Goal: Task Accomplishment & Management: Contribute content

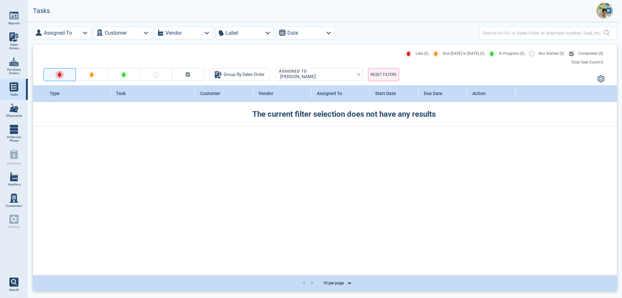
click at [15, 43] on span "Sales Orders" at bounding box center [14, 46] width 18 height 7
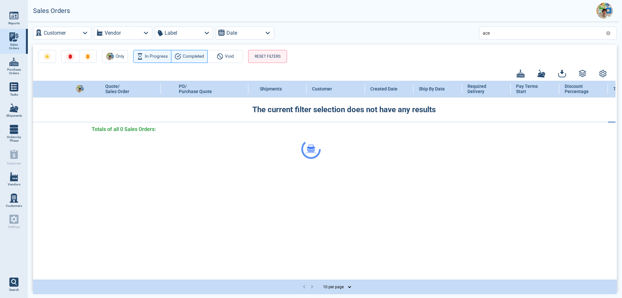
click at [494, 33] on div at bounding box center [311, 149] width 622 height 298
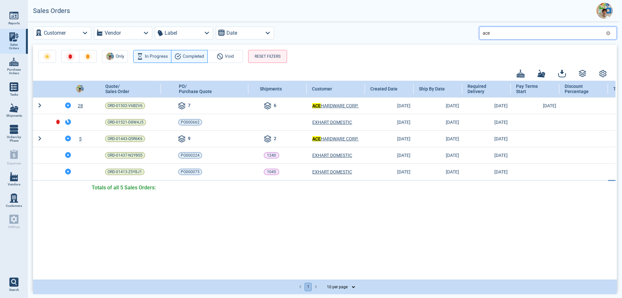
drag, startPoint x: 494, startPoint y: 33, endPoint x: 482, endPoint y: 33, distance: 11.7
click at [482, 33] on div "ace" at bounding box center [549, 33] width 138 height 13
type input "113"
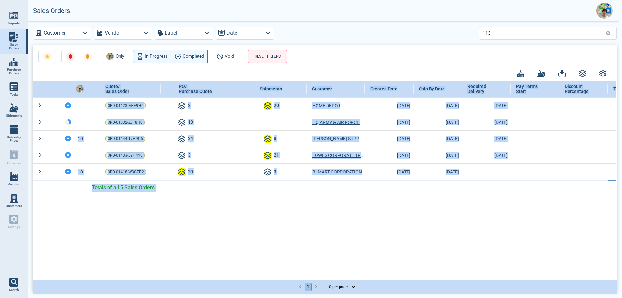
drag, startPoint x: 278, startPoint y: 275, endPoint x: 379, endPoint y: 280, distance: 101.0
click at [379, 278] on div "Quote/ Sales Order PO/ Purchase Quote Shipments Customer Created Date Ship By D…" at bounding box center [325, 180] width 584 height 198
click at [363, 255] on div "Quote/ Sales Order PO/ Purchase Quote Shipments Customer Created Date Ship By D…" at bounding box center [324, 180] width 583 height 198
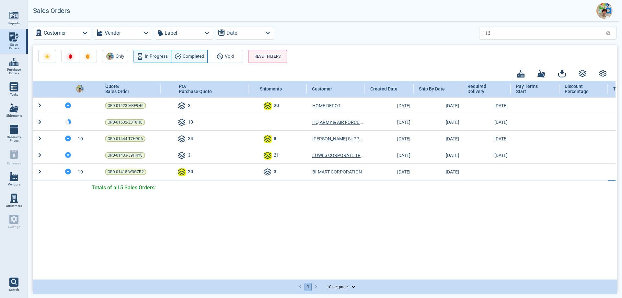
drag, startPoint x: 359, startPoint y: 276, endPoint x: 435, endPoint y: 278, distance: 76.2
click at [435, 278] on div "Quote/ Sales Order PO/ Purchase Quote Shipments Customer Created Date Ship By D…" at bounding box center [324, 180] width 583 height 198
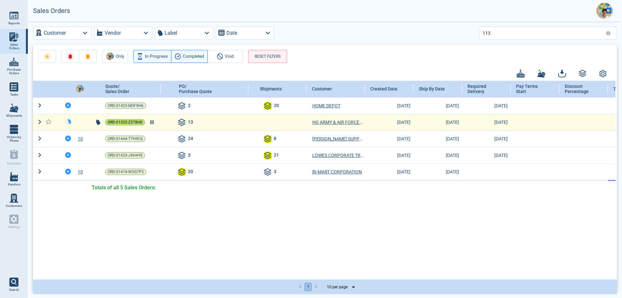
click at [134, 119] on span "ORD-01532-Z3T8H0" at bounding box center [125, 122] width 35 height 6
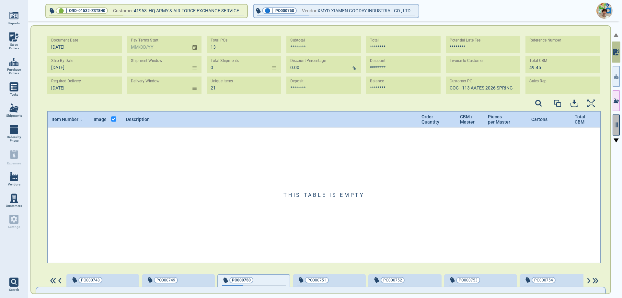
click at [618, 127] on icon "button" at bounding box center [617, 125] width 6 height 6
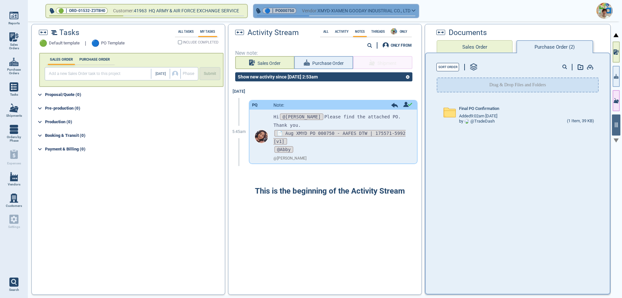
click at [416, 12] on icon "button" at bounding box center [414, 10] width 4 height 3
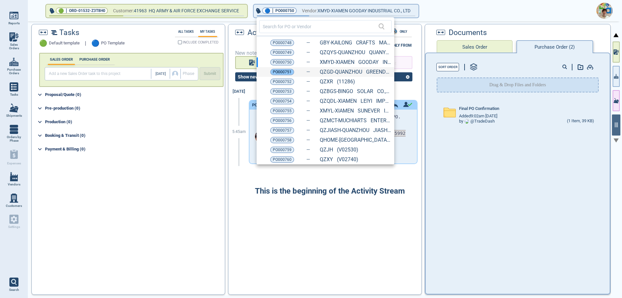
click at [287, 73] on span "PO000751" at bounding box center [282, 72] width 19 height 6
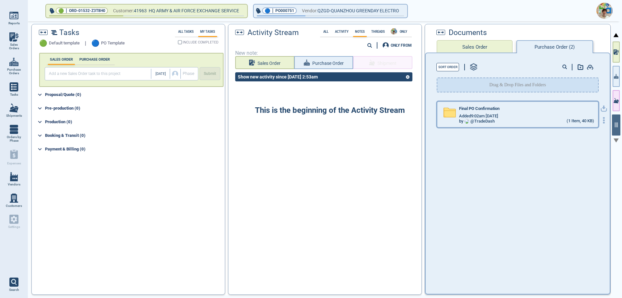
click at [544, 116] on div "Added 9:02am [DATE]" at bounding box center [526, 115] width 135 height 5
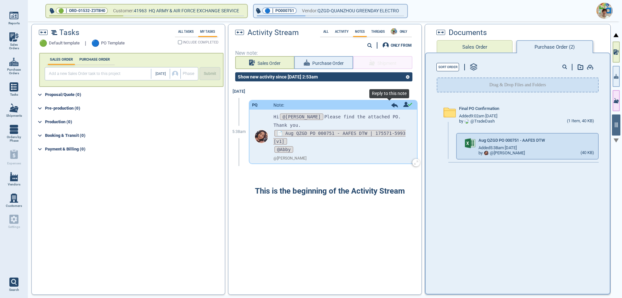
click at [392, 105] on icon at bounding box center [395, 105] width 6 height 5
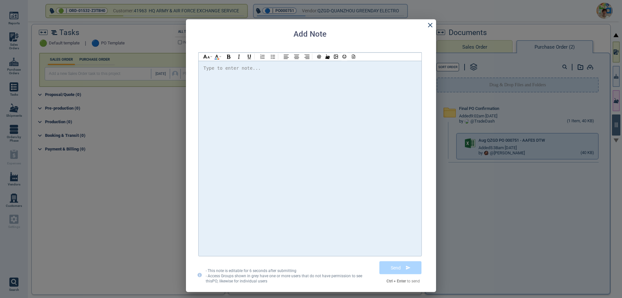
click at [218, 68] on div "Type to enter note..." at bounding box center [232, 68] width 57 height 8
click at [254, 69] on span "Cost of #54990 is" at bounding box center [277, 67] width 46 height 5
click at [292, 69] on div "Hi @[PERSON_NAME] @[PERSON_NAME] @[PERSON_NAME] Final cost of #54990 is" at bounding box center [310, 68] width 213 height 9
click at [430, 24] on icon at bounding box center [430, 25] width 5 height 5
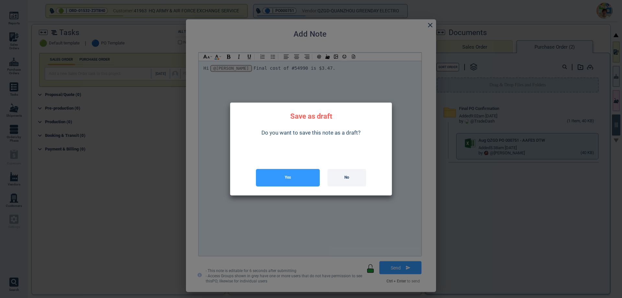
click at [301, 175] on button "Yes" at bounding box center [288, 178] width 64 height 18
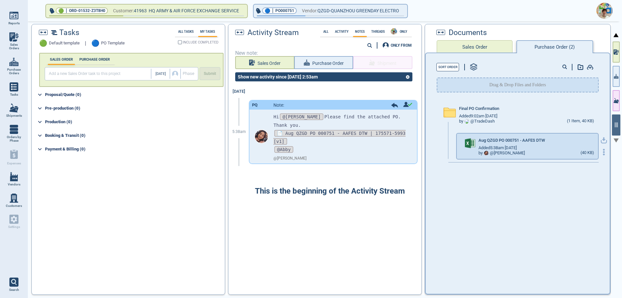
click at [601, 150] on icon "button" at bounding box center [604, 152] width 6 height 6
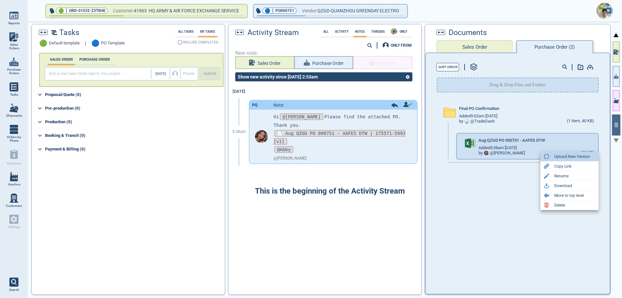
click at [567, 159] on div "Upload New Version" at bounding box center [573, 157] width 36 height 8
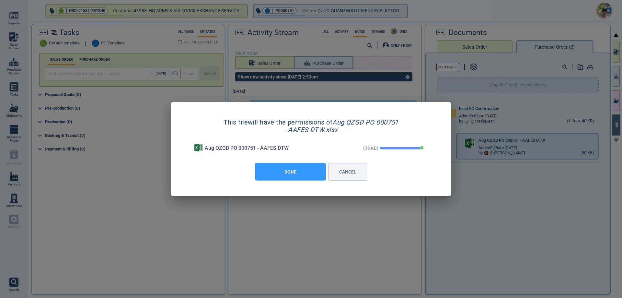
click at [292, 175] on button "DONE" at bounding box center [290, 172] width 71 height 18
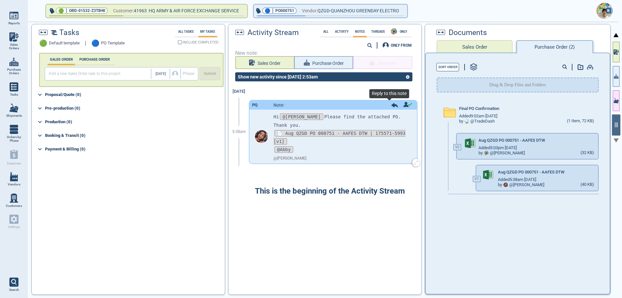
click at [392, 106] on icon at bounding box center [395, 105] width 6 height 5
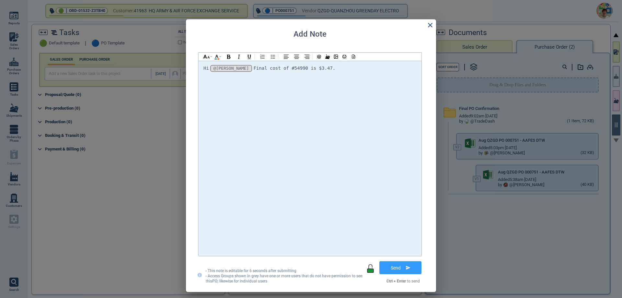
click at [310, 70] on div "Hi @[PERSON_NAME] @[PERSON_NAME] @[PERSON_NAME] Final cost of #54990 is $3.47." at bounding box center [310, 68] width 213 height 9
click at [353, 56] on icon at bounding box center [353, 56] width 6 height 5
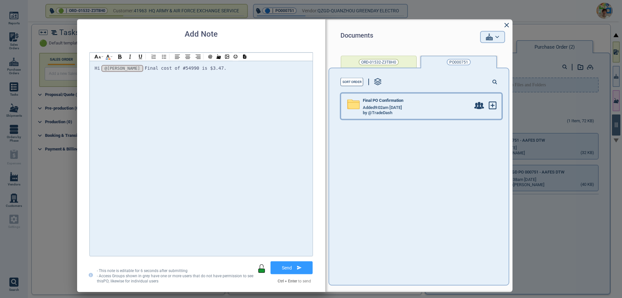
click at [416, 110] on div "Added 9:02am [DATE]" at bounding box center [417, 107] width 108 height 5
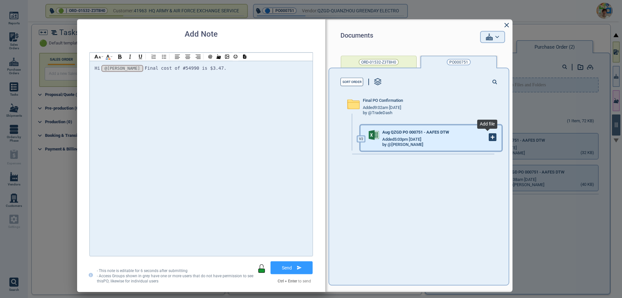
click at [490, 138] on g at bounding box center [493, 137] width 7 height 7
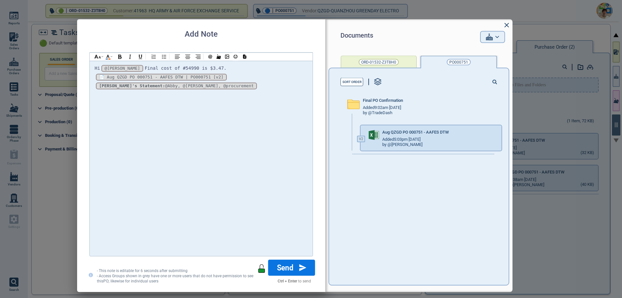
click at [288, 266] on button "Send" at bounding box center [291, 267] width 47 height 16
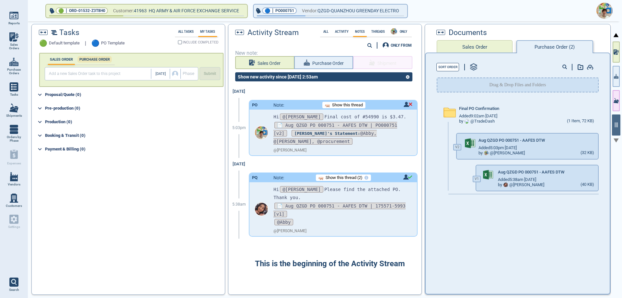
click at [91, 57] on div "PURCHASE ORDER" at bounding box center [94, 59] width 34 height 6
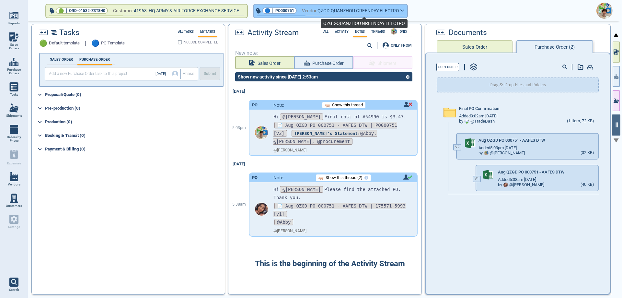
click at [397, 11] on span "QZGD-QUANZHOU GREENDAY ELECTRO" at bounding box center [359, 11] width 82 height 8
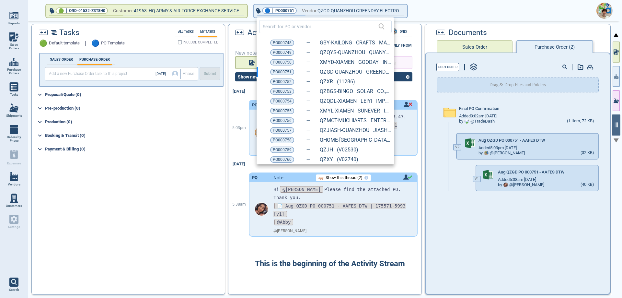
click at [280, 45] on span "PO000748" at bounding box center [282, 43] width 19 height 6
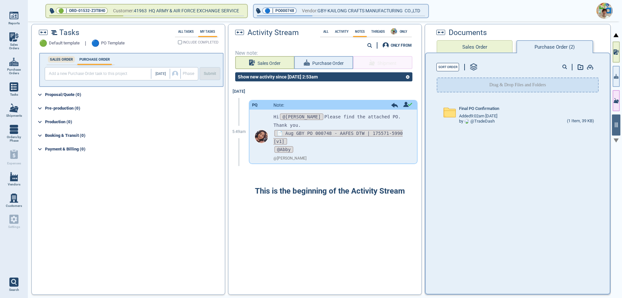
click at [64, 61] on label "SALES ORDER" at bounding box center [61, 59] width 27 height 4
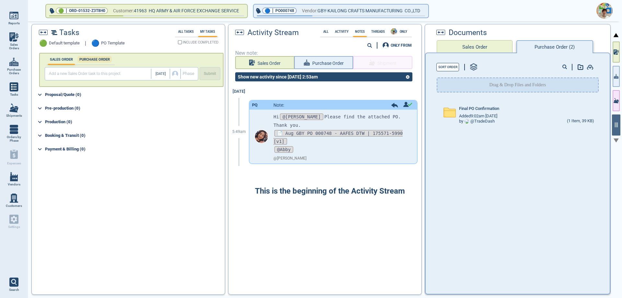
click at [91, 62] on div "PURCHASE ORDER" at bounding box center [94, 59] width 34 height 6
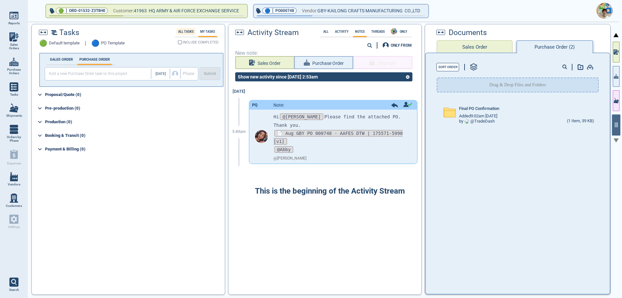
click at [187, 33] on label "All Tasks" at bounding box center [185, 32] width 19 height 4
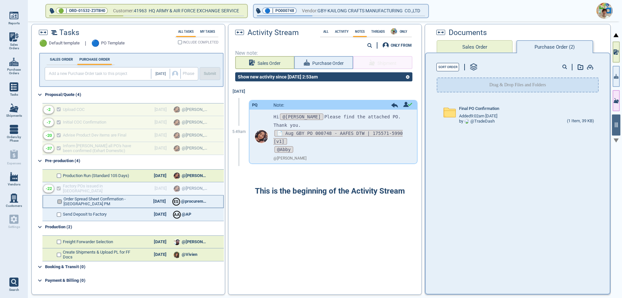
click at [60, 201] on input "checkbox" at bounding box center [59, 201] width 5 height 5
checkbox input "false"
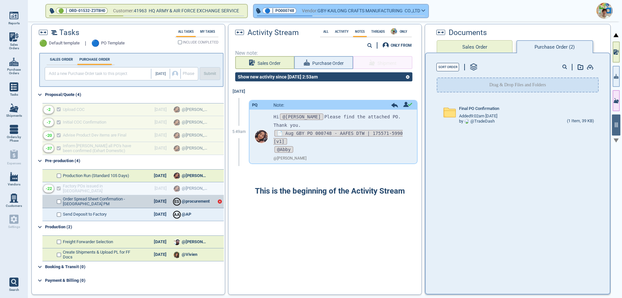
click at [426, 10] on icon "button" at bounding box center [424, 10] width 4 height 3
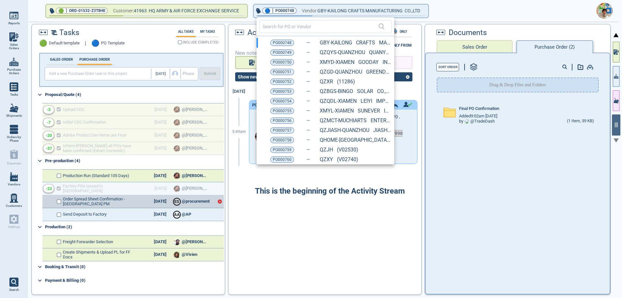
click at [284, 52] on span "PO000749" at bounding box center [282, 52] width 19 height 6
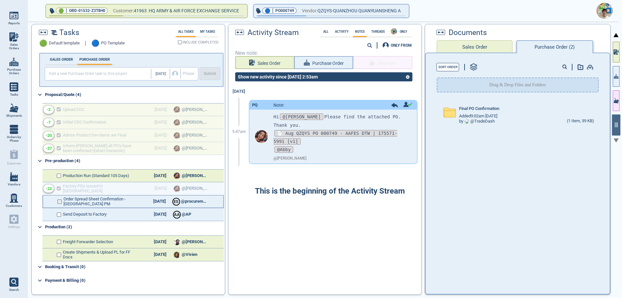
click at [59, 203] on input "checkbox" at bounding box center [59, 201] width 5 height 5
checkbox input "false"
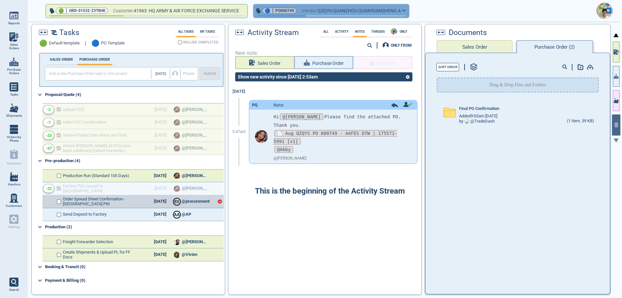
click at [409, 12] on button "🔵 | PO000749 Vendor: QZQYS-QUANZHOU QUANYUANSHENG A" at bounding box center [331, 11] width 155 height 13
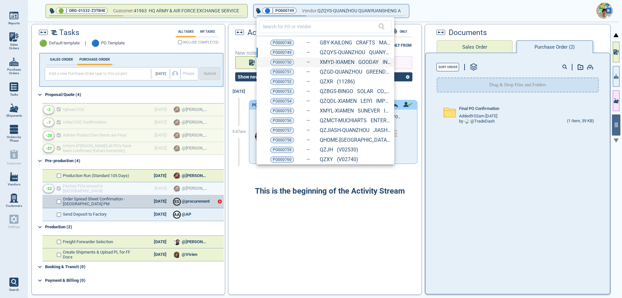
click at [280, 65] on div "PO000750 XMYD-XIAMEN GOODAY INDUSTRIAL CO., LTD (11037)" at bounding box center [326, 62] width 138 height 10
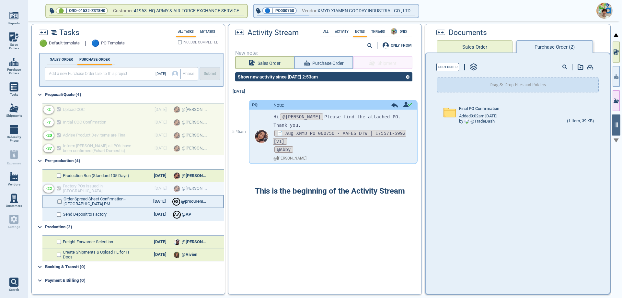
click at [58, 201] on input "checkbox" at bounding box center [59, 201] width 5 height 5
checkbox input "false"
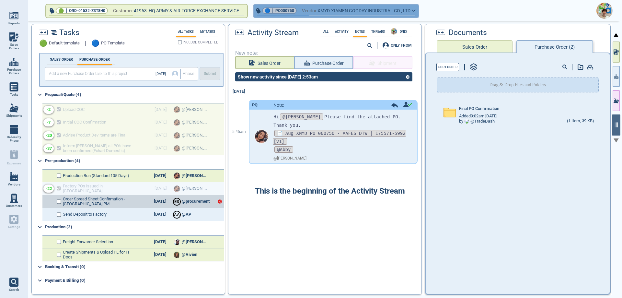
click at [419, 12] on button "🔵 | PO000750 Vendor: XMYD-XIAMEN GOODAY INDUSTRIAL CO., LTD" at bounding box center [336, 11] width 165 height 13
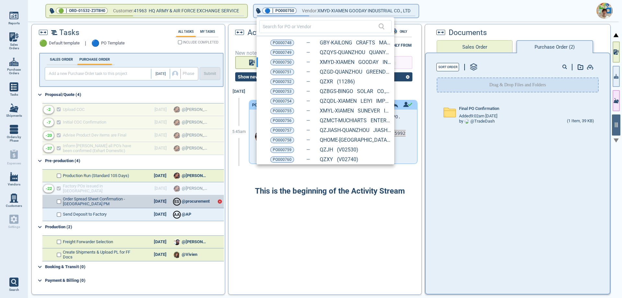
drag, startPoint x: 280, startPoint y: 75, endPoint x: 272, endPoint y: 78, distance: 8.5
click at [280, 75] on div "PO000751 QZGD-QUANZHOU GREENDAY ELECTRO (11063)" at bounding box center [326, 72] width 138 height 10
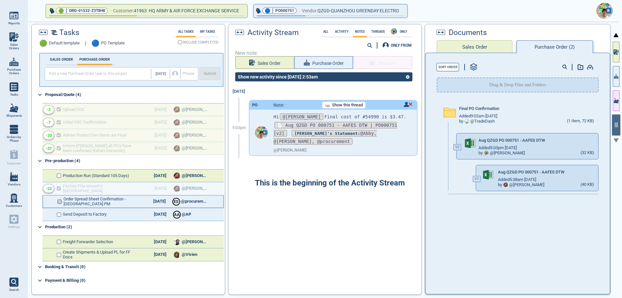
click at [59, 201] on input "checkbox" at bounding box center [59, 201] width 5 height 5
checkbox input "false"
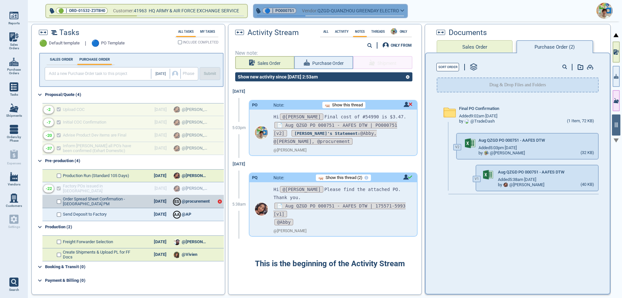
click at [406, 13] on button "🔵 | PO000751 Vendor: QZGD-QUANZHOU GREENDAY ELECTRO" at bounding box center [331, 11] width 154 height 13
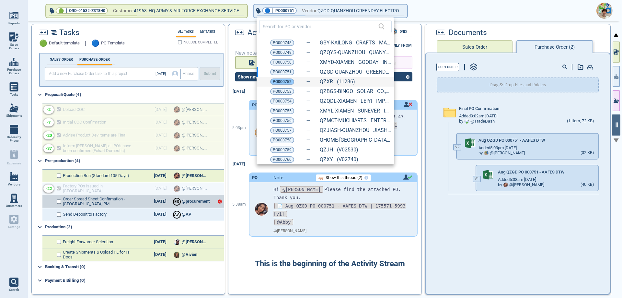
click at [281, 85] on span "PO000752" at bounding box center [282, 81] width 19 height 6
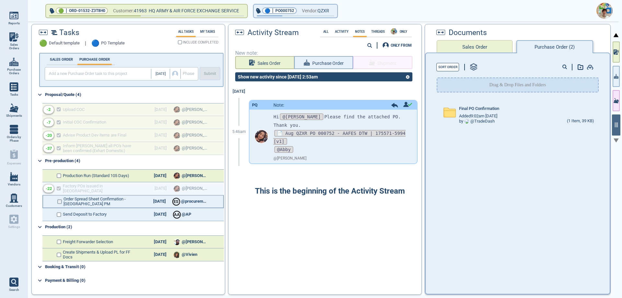
click at [60, 202] on input "checkbox" at bounding box center [59, 201] width 5 height 5
checkbox input "false"
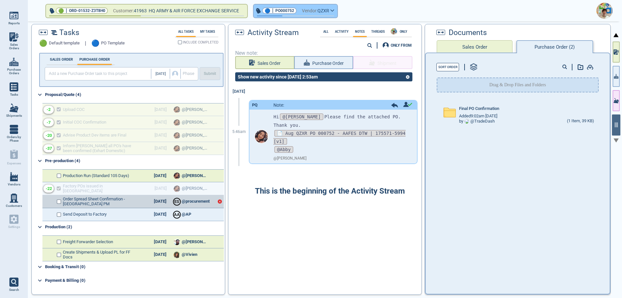
click at [335, 12] on icon "button" at bounding box center [333, 10] width 4 height 3
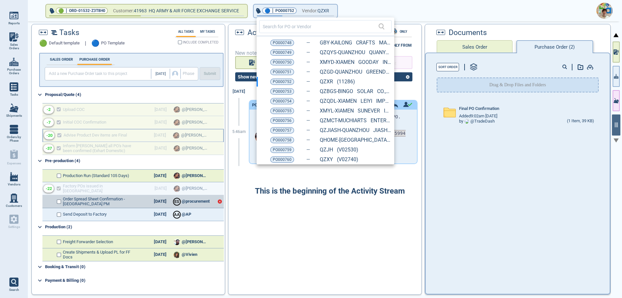
drag, startPoint x: 279, startPoint y: 93, endPoint x: 217, endPoint y: 132, distance: 73.1
click at [279, 93] on span "PO000753" at bounding box center [282, 91] width 19 height 6
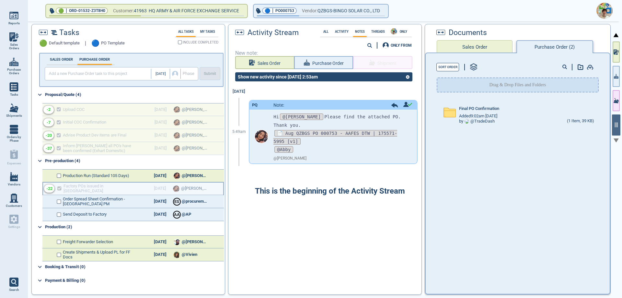
drag, startPoint x: 59, startPoint y: 200, endPoint x: 61, endPoint y: 194, distance: 6.3
click at [59, 200] on input "checkbox" at bounding box center [58, 201] width 5 height 5
checkbox input "false"
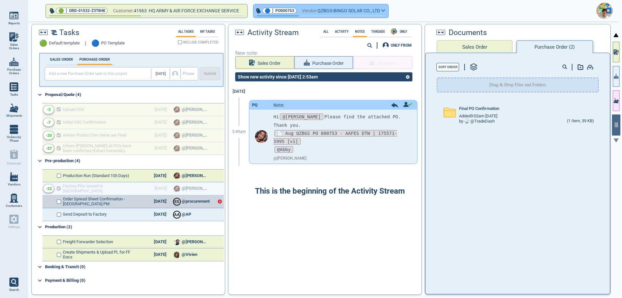
click at [386, 11] on button "🔵 | PO000753 Vendor: QZBGS-BINGO SOLAR CO., LTD" at bounding box center [321, 11] width 135 height 13
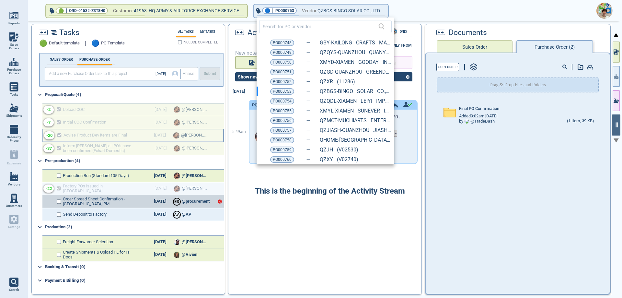
drag, startPoint x: 283, startPoint y: 103, endPoint x: 218, endPoint y: 134, distance: 72.1
click at [283, 103] on span "PO000754" at bounding box center [282, 101] width 19 height 6
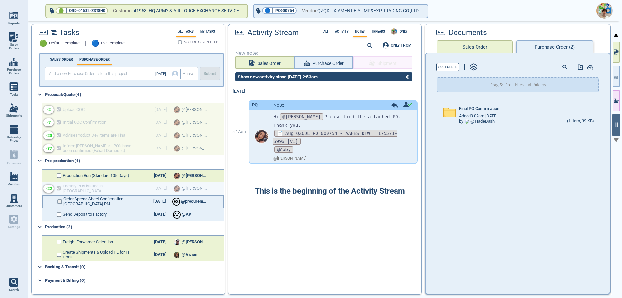
click at [59, 202] on input "checkbox" at bounding box center [59, 201] width 5 height 5
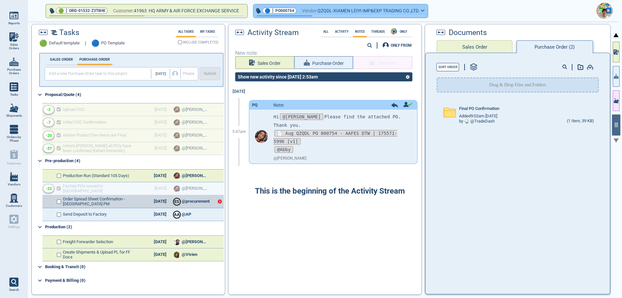
click at [413, 13] on span "QZQDL-XIAMEN LEIYI IMP&EXP TRADING CO.,LTD." at bounding box center [369, 11] width 102 height 8
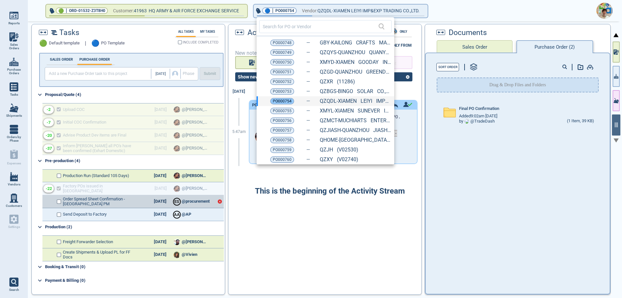
click at [286, 102] on span "PO000754" at bounding box center [282, 101] width 19 height 6
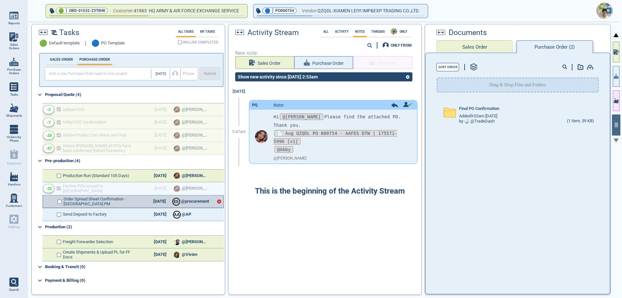
checkbox input "true"
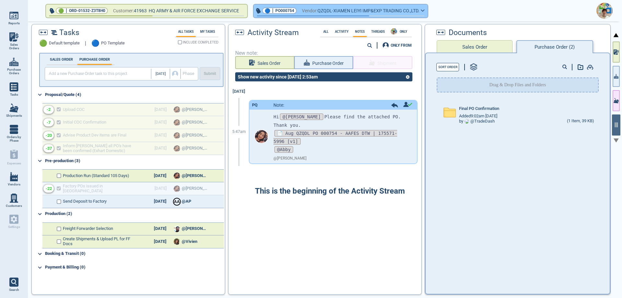
click at [425, 12] on icon "button" at bounding box center [423, 10] width 4 height 3
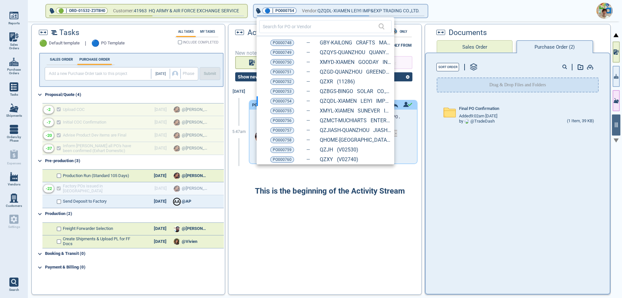
drag, startPoint x: 283, startPoint y: 91, endPoint x: 200, endPoint y: 160, distance: 107.9
click at [283, 91] on span "PO000753" at bounding box center [282, 91] width 19 height 6
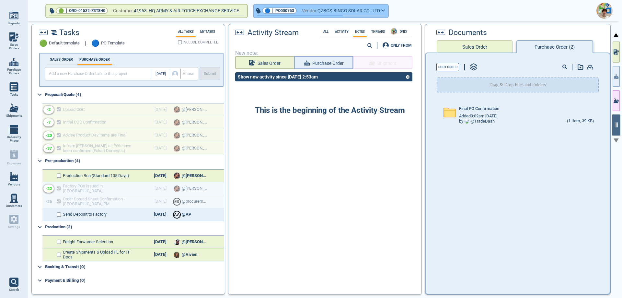
click at [387, 13] on button "🔵 | PO000753 Vendor: QZBGS-BINGO SOLAR CO., LTD" at bounding box center [321, 11] width 135 height 13
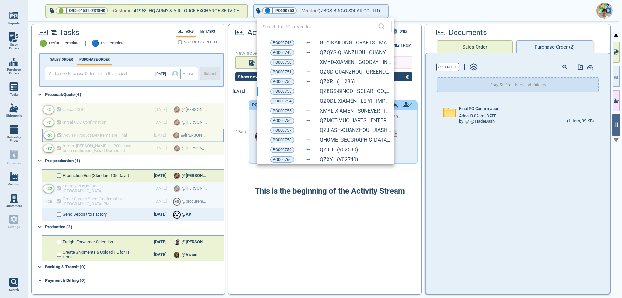
drag, startPoint x: 276, startPoint y: 112, endPoint x: 219, endPoint y: 139, distance: 63.5
click at [276, 112] on span "PO000755" at bounding box center [282, 111] width 19 height 6
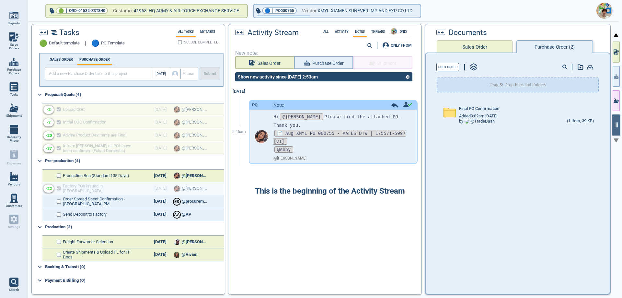
click at [60, 204] on input "checkbox" at bounding box center [58, 201] width 5 height 5
checkbox input "false"
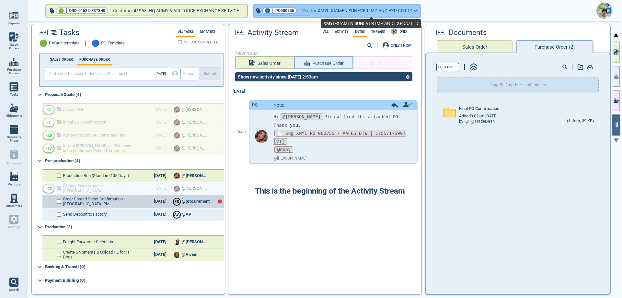
click at [413, 11] on span "XMYL-XIAMEN SUNEVER IMP AND EXP CO LTD" at bounding box center [365, 11] width 95 height 8
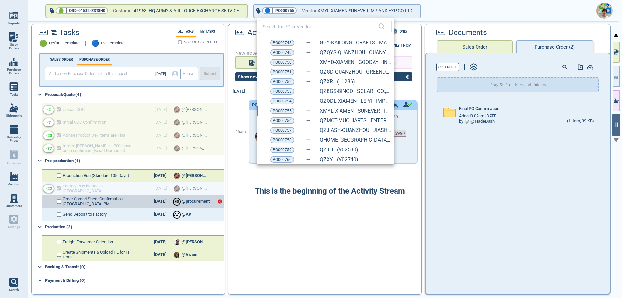
drag, startPoint x: 283, startPoint y: 119, endPoint x: 231, endPoint y: 151, distance: 61.0
click at [283, 119] on span "PO000756" at bounding box center [282, 120] width 19 height 6
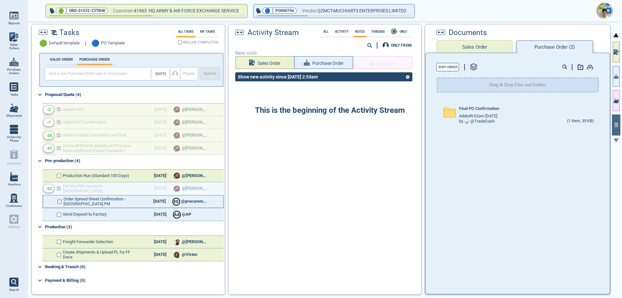
click at [59, 201] on input "checkbox" at bounding box center [59, 201] width 5 height 5
checkbox input "false"
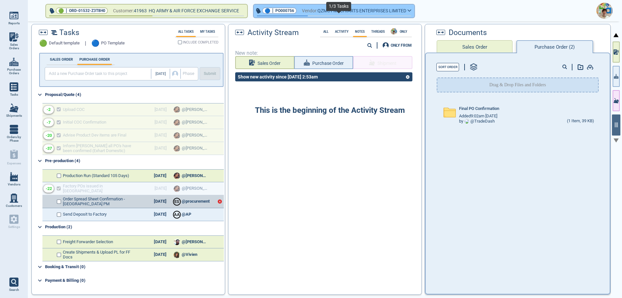
click at [358, 14] on span "QZMCT-MUCHIARTS ENTERPRISES LIMITED" at bounding box center [362, 11] width 89 height 8
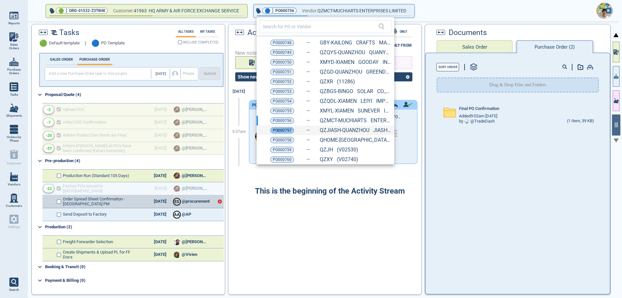
click at [286, 130] on span "PO000757" at bounding box center [282, 130] width 19 height 6
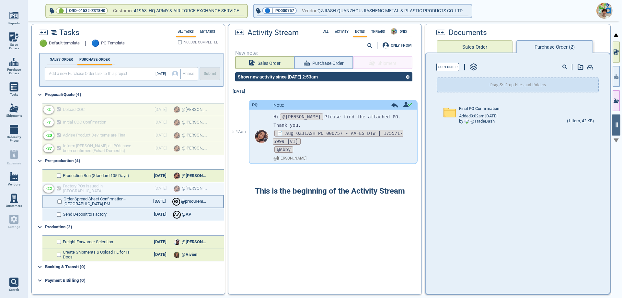
click at [57, 203] on div "Order Spread Sheet Confirmation - [GEOGRAPHIC_DATA] PM [DATE] E S @procurement" at bounding box center [132, 201] width 181 height 13
click at [57, 203] on input "checkbox" at bounding box center [59, 201] width 5 height 5
checkbox input "false"
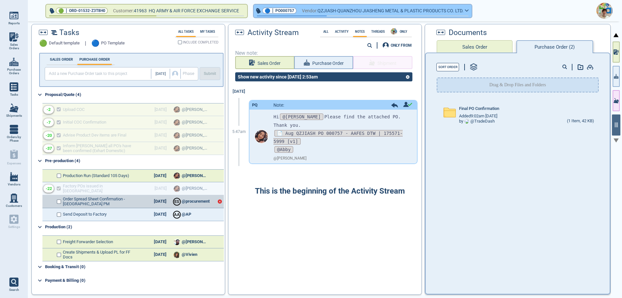
click at [379, 13] on span "QZJIASH-QUANZHOU JIASHENG METAL & PLASTIC PRODUCTS CO. LTD." at bounding box center [391, 11] width 146 height 8
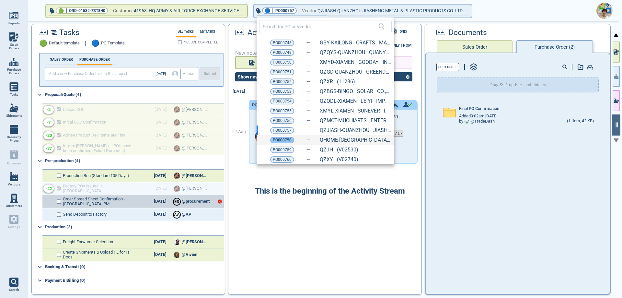
click at [279, 137] on span "PO000758" at bounding box center [282, 140] width 19 height 6
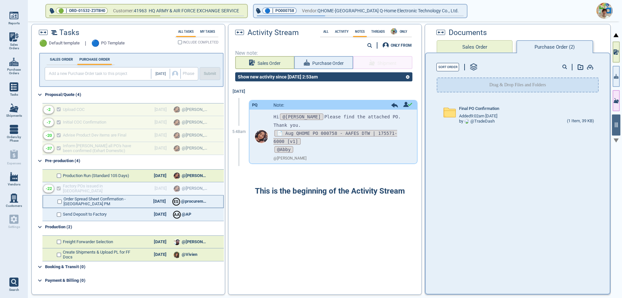
click at [63, 201] on div "Order Spread Sheet Confirmation - [GEOGRAPHIC_DATA] PM [DATE] E S @procurement" at bounding box center [132, 201] width 181 height 13
click at [59, 200] on input "checkbox" at bounding box center [59, 201] width 5 height 5
checkbox input "false"
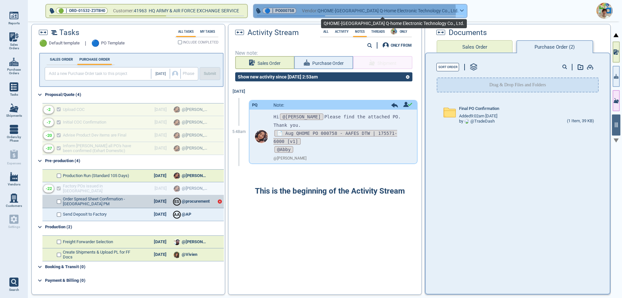
click at [358, 12] on span "QHOME-[GEOGRAPHIC_DATA] Q-home Electronic Technology Co., Ltd." at bounding box center [388, 11] width 141 height 8
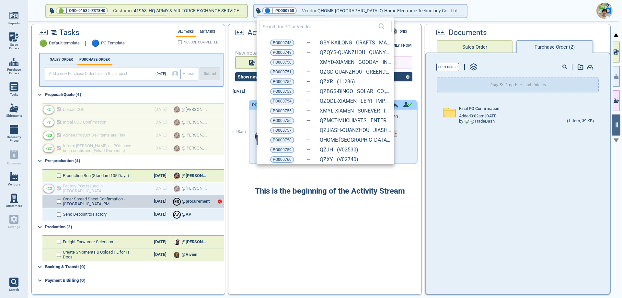
drag, startPoint x: 277, startPoint y: 149, endPoint x: 247, endPoint y: 158, distance: 30.9
click at [277, 149] on span "PO000759" at bounding box center [282, 150] width 19 height 6
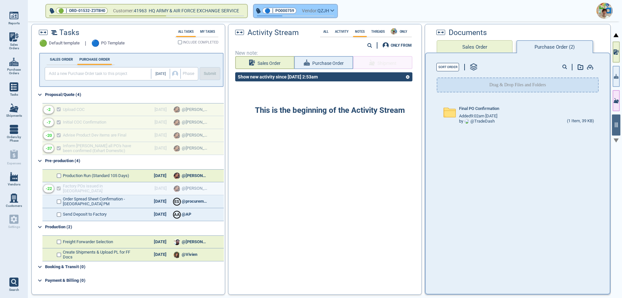
click at [338, 12] on button "🔵 | PO000759 Vendor: QZJH" at bounding box center [296, 11] width 84 height 13
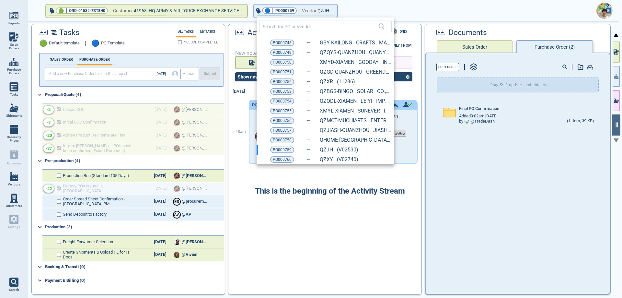
drag, startPoint x: 281, startPoint y: 159, endPoint x: 170, endPoint y: 198, distance: 118.0
click at [281, 159] on span "PO000760" at bounding box center [282, 159] width 19 height 6
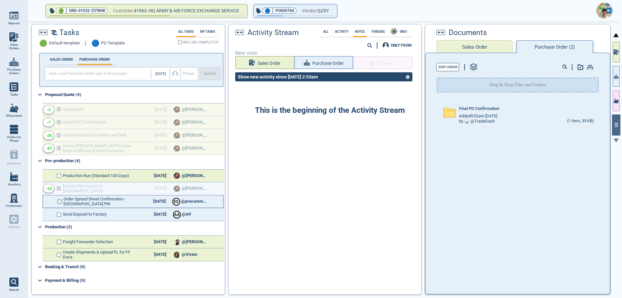
click at [60, 202] on input "checkbox" at bounding box center [59, 201] width 5 height 5
checkbox input "false"
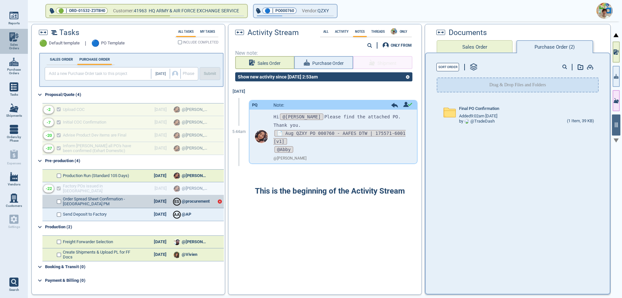
click at [10, 44] on span "Sales Orders" at bounding box center [14, 46] width 18 height 7
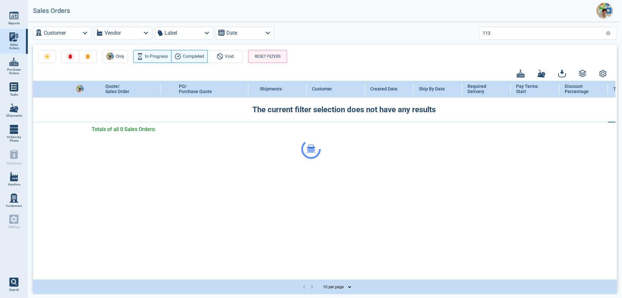
click at [496, 34] on div at bounding box center [311, 149] width 622 height 298
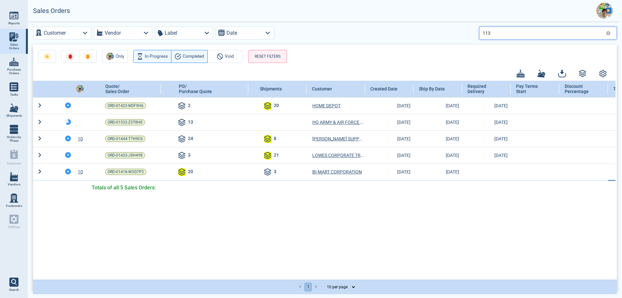
click at [494, 35] on input "113" at bounding box center [543, 32] width 121 height 9
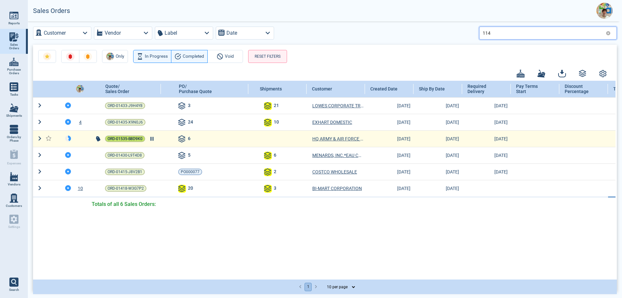
type input "114"
click at [133, 138] on span "ORD-01535-B8D9K0" at bounding box center [125, 139] width 35 height 6
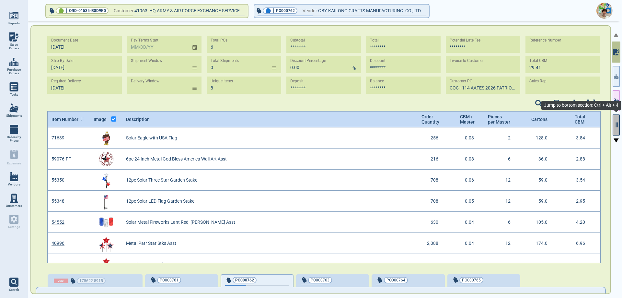
scroll to position [134, 552]
click at [619, 132] on button "button" at bounding box center [616, 124] width 7 height 21
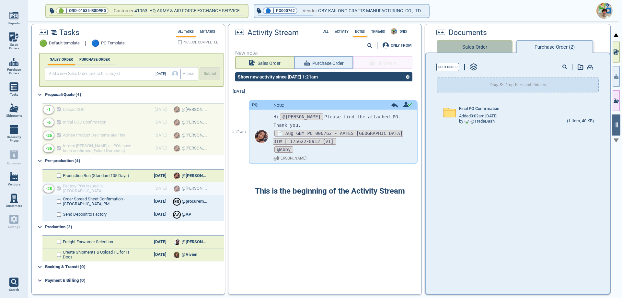
click at [485, 48] on button "Sales Order" at bounding box center [475, 46] width 76 height 13
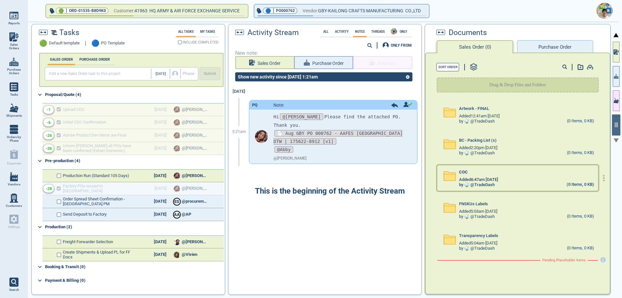
click at [505, 176] on div "COC" at bounding box center [526, 173] width 135 height 7
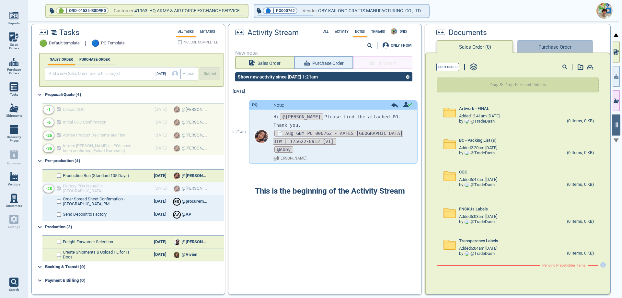
click at [547, 45] on button "Purchase Order" at bounding box center [555, 46] width 76 height 13
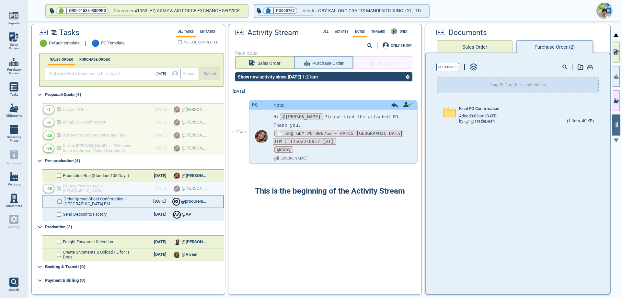
click at [61, 201] on input "checkbox" at bounding box center [59, 201] width 5 height 5
checkbox input "false"
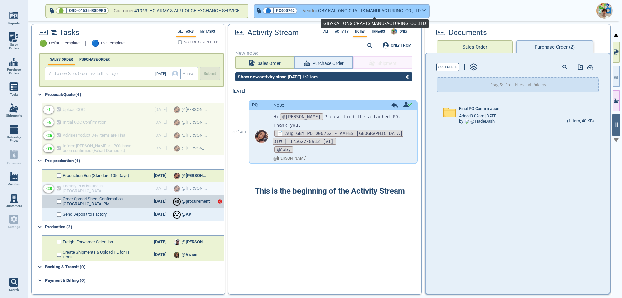
click at [361, 11] on span "GBY-KAILONG CRAFTS MANUFACTURING CO.,LTD" at bounding box center [369, 11] width 103 height 8
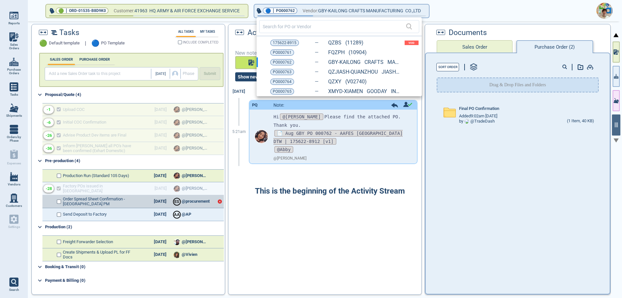
drag, startPoint x: 287, startPoint y: 54, endPoint x: 277, endPoint y: 57, distance: 10.7
click at [287, 54] on span "PO000761" at bounding box center [282, 52] width 19 height 6
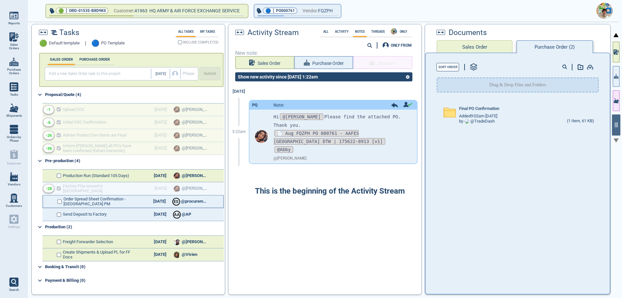
click at [60, 205] on div "Order Spread Sheet Confirmation - [GEOGRAPHIC_DATA] PM [DATE] E S @procurement" at bounding box center [132, 201] width 181 height 13
click at [60, 201] on input "checkbox" at bounding box center [59, 201] width 5 height 5
checkbox input "false"
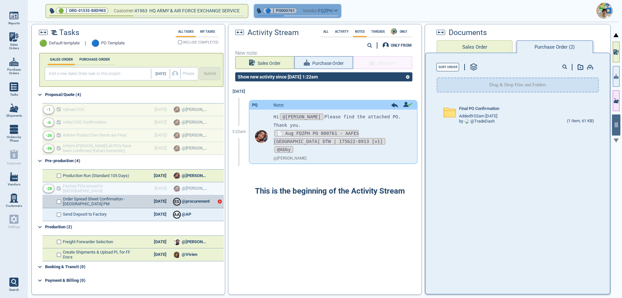
click at [309, 13] on span "Vendor:" at bounding box center [311, 11] width 16 height 8
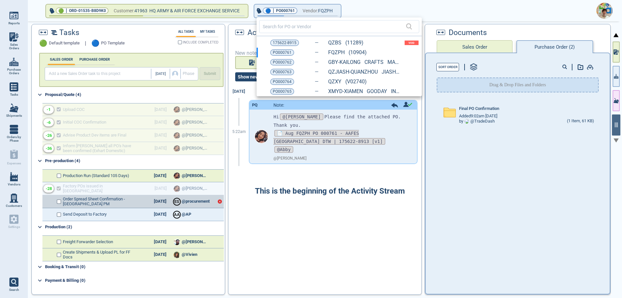
drag, startPoint x: 277, startPoint y: 71, endPoint x: 265, endPoint y: 77, distance: 13.9
click at [277, 71] on span "PO000763" at bounding box center [282, 72] width 19 height 6
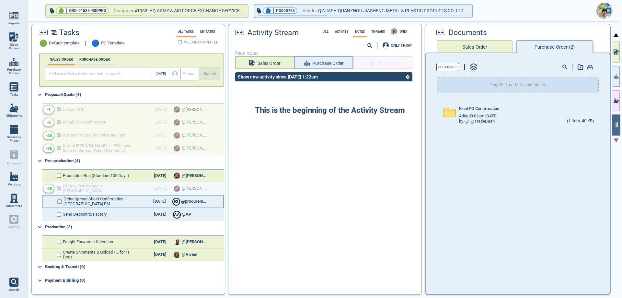
click at [58, 201] on input "checkbox" at bounding box center [59, 201] width 5 height 5
checkbox input "false"
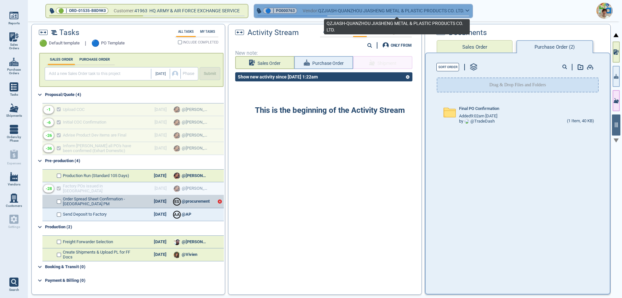
click at [331, 11] on span "QZJIASH-QUANZHOU JIASHENG METAL & PLASTIC PRODUCTS CO. LTD." at bounding box center [391, 11] width 146 height 8
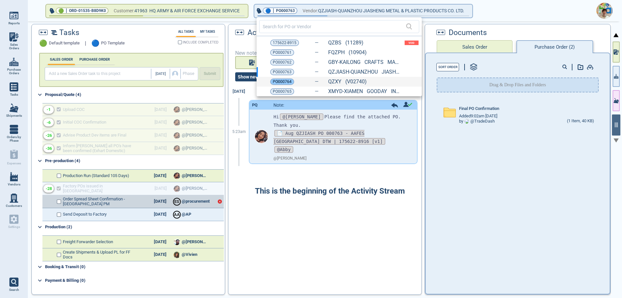
click at [282, 83] on span "PO000764" at bounding box center [282, 81] width 19 height 6
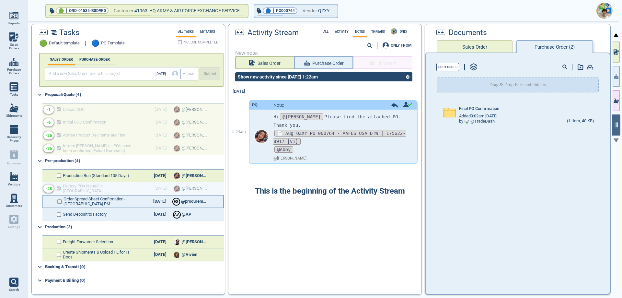
click at [59, 201] on input "checkbox" at bounding box center [59, 201] width 5 height 5
checkbox input "false"
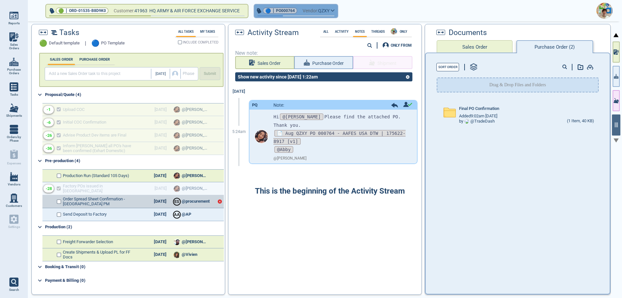
click at [302, 16] on span "button" at bounding box center [296, 16] width 77 height 1
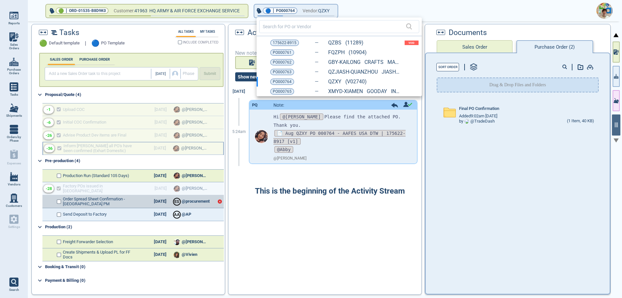
drag, startPoint x: 280, startPoint y: 91, endPoint x: 166, endPoint y: 148, distance: 127.6
click at [280, 91] on span "PO000765" at bounding box center [282, 91] width 19 height 6
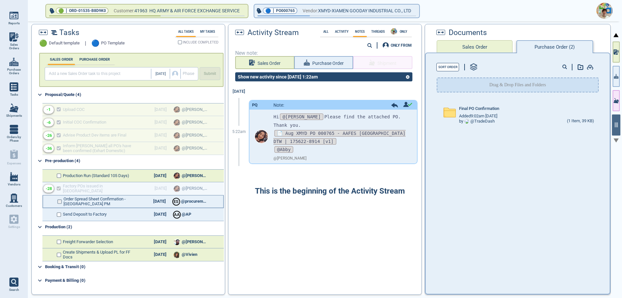
click at [59, 199] on input "checkbox" at bounding box center [59, 201] width 5 height 5
checkbox input "false"
click at [17, 39] on img at bounding box center [13, 36] width 9 height 9
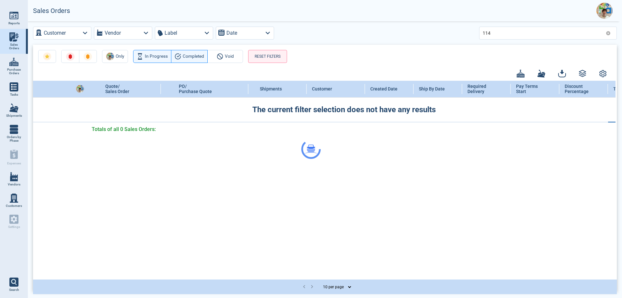
click at [496, 36] on div at bounding box center [311, 149] width 622 height 298
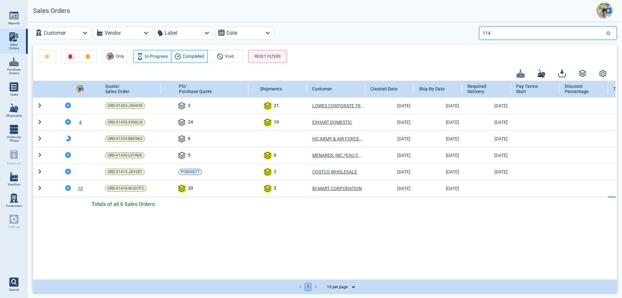
click at [495, 32] on input "114" at bounding box center [543, 32] width 121 height 9
type input "115"
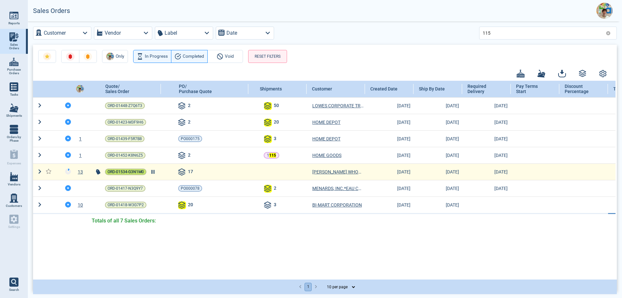
click at [138, 172] on span "ORD-01534-G3N1M0" at bounding box center [126, 172] width 36 height 6
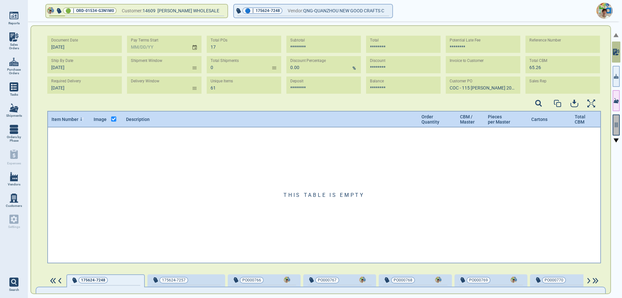
click at [617, 123] on icon "button" at bounding box center [617, 125] width 6 height 6
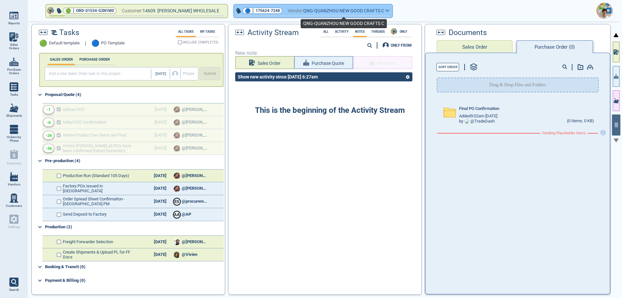
click at [385, 14] on span "QNG-QUANZHOU NEW GOOD CRAFTS C" at bounding box center [343, 11] width 81 height 8
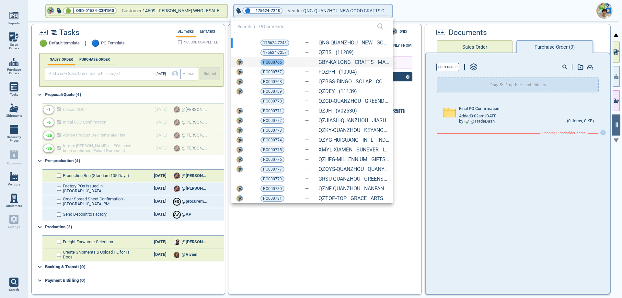
click at [276, 61] on span "PO000766" at bounding box center [272, 62] width 19 height 6
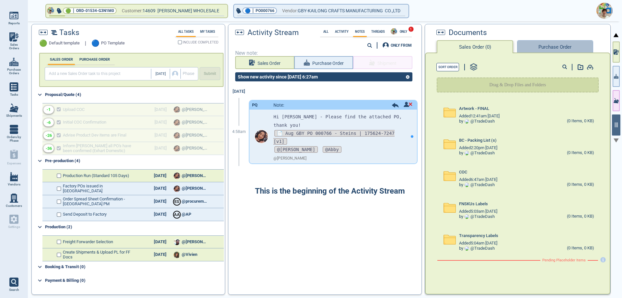
click at [541, 47] on button "Purchase Order" at bounding box center [555, 46] width 76 height 13
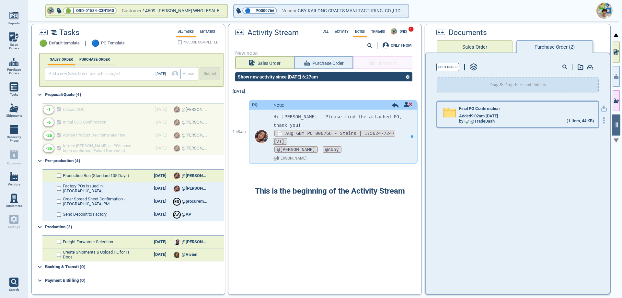
click at [506, 107] on div "Final PO Confirmation" at bounding box center [526, 109] width 135 height 7
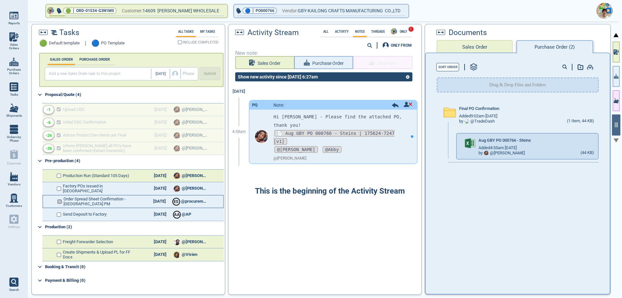
click at [59, 203] on input "checkbox" at bounding box center [59, 201] width 5 height 5
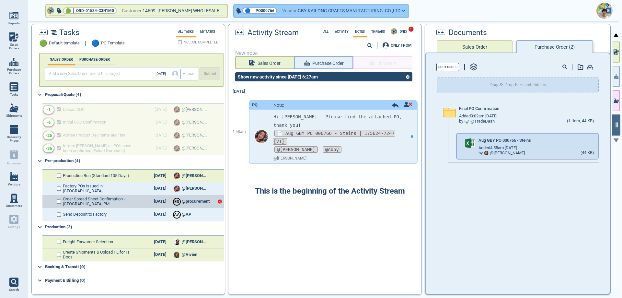
click at [342, 12] on span "GBY-KAILONG CRAFTS MANUFACTURING CO.,LTD" at bounding box center [349, 11] width 103 height 8
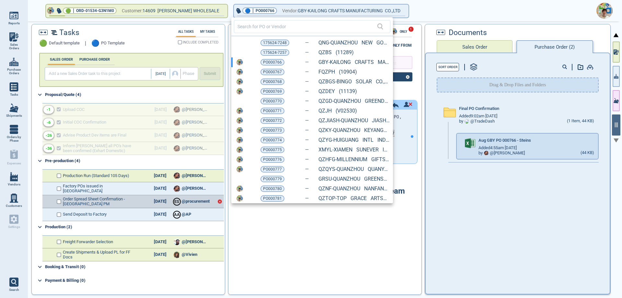
checkbox input "true"
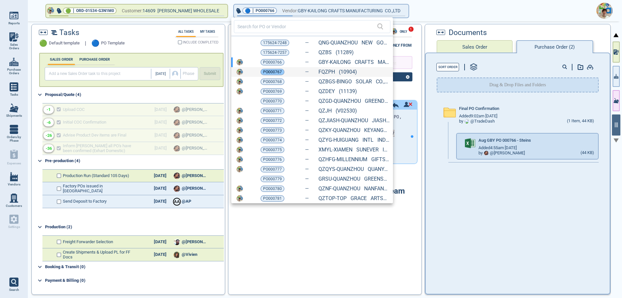
click at [274, 74] on span "PO000767" at bounding box center [272, 72] width 19 height 6
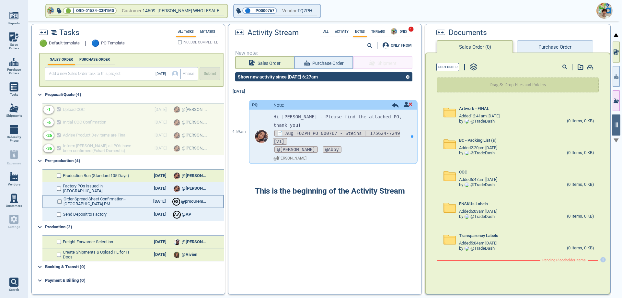
click at [59, 202] on input "checkbox" at bounding box center [59, 201] width 5 height 5
checkbox input "false"
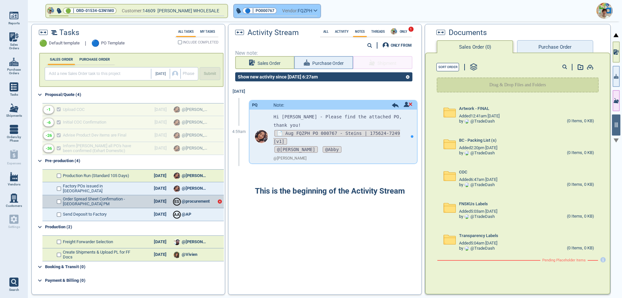
click at [309, 14] on span "FQZPH" at bounding box center [305, 11] width 15 height 8
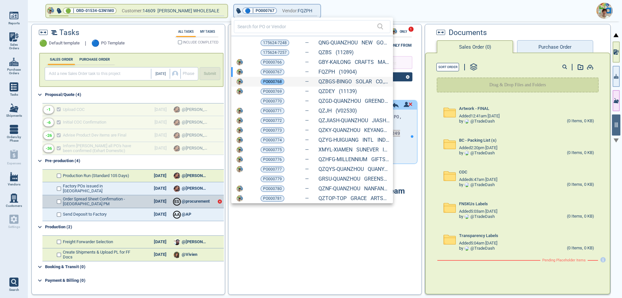
click at [271, 81] on span "PO000768" at bounding box center [272, 81] width 19 height 6
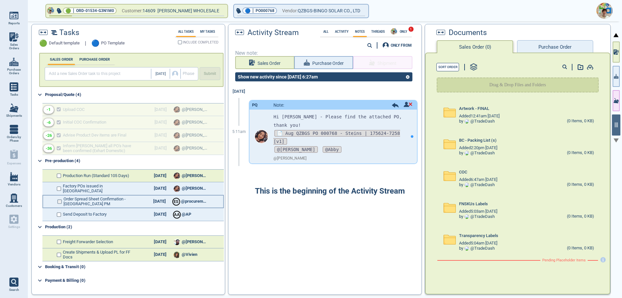
click at [59, 200] on input "checkbox" at bounding box center [59, 201] width 5 height 5
checkbox input "false"
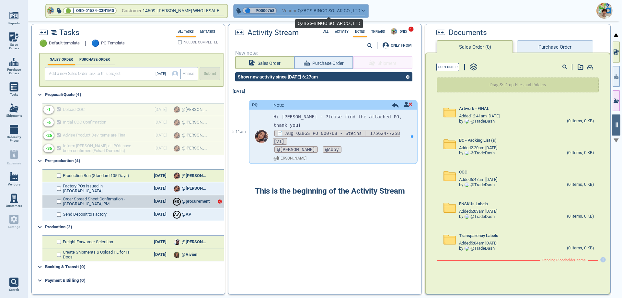
click at [309, 11] on span "QZBGS-BINGO SOLAR CO., LTD" at bounding box center [329, 11] width 63 height 8
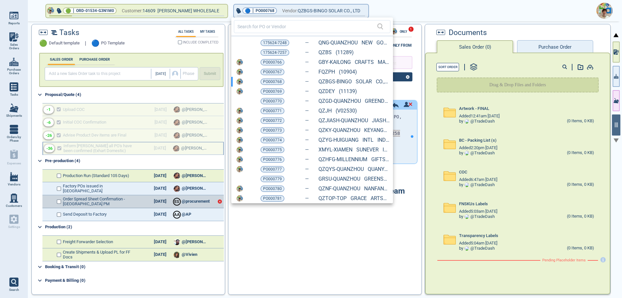
drag, startPoint x: 273, startPoint y: 92, endPoint x: 188, endPoint y: 148, distance: 102.7
click at [273, 92] on span "PO000769" at bounding box center [272, 91] width 19 height 6
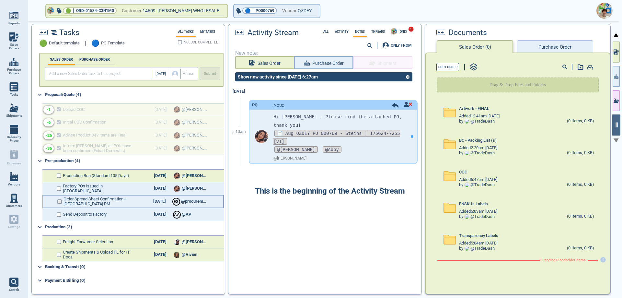
click at [60, 202] on input "checkbox" at bounding box center [59, 201] width 5 height 5
checkbox input "false"
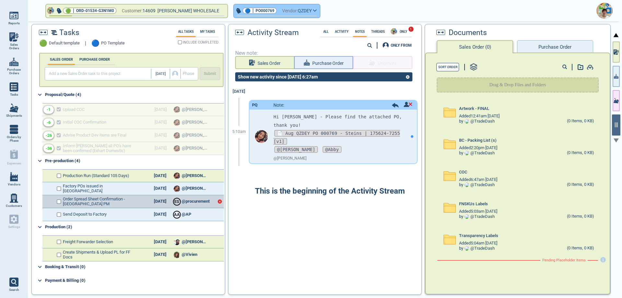
click at [298, 18] on span "button" at bounding box center [277, 17] width 86 height 3
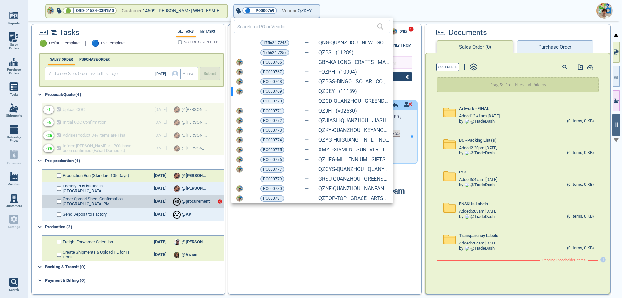
drag, startPoint x: 276, startPoint y: 101, endPoint x: 272, endPoint y: 102, distance: 3.8
click at [276, 101] on span "PO000770" at bounding box center [272, 101] width 19 height 6
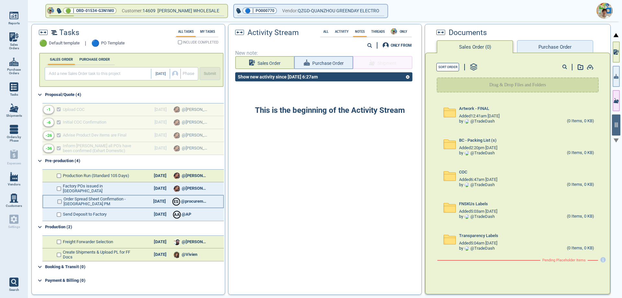
click at [61, 202] on input "checkbox" at bounding box center [59, 201] width 5 height 5
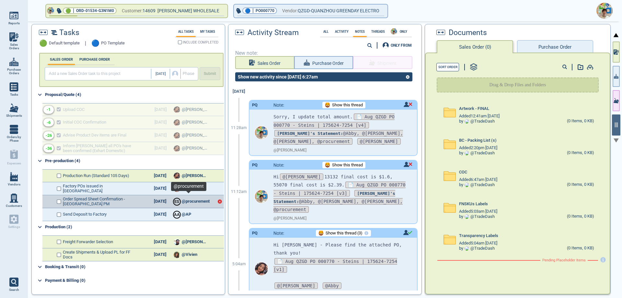
checkbox input "true"
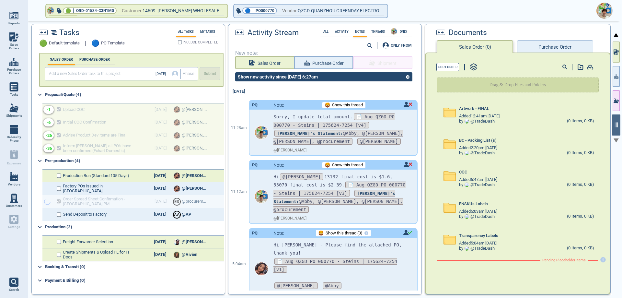
click at [538, 50] on button "Purchase Order" at bounding box center [555, 46] width 76 height 13
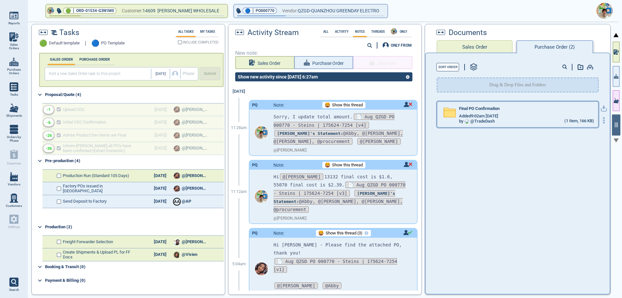
click at [509, 115] on div "Added 9:02am [DATE]" at bounding box center [526, 115] width 135 height 5
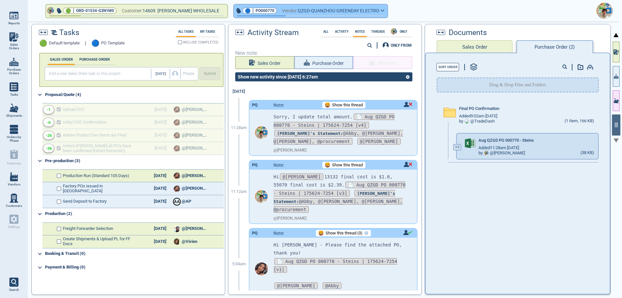
click at [381, 12] on button "🔵 | PO000770 Vendor: QZGD-QUANZHOU GREENDAY ELECTRO" at bounding box center [311, 11] width 154 height 13
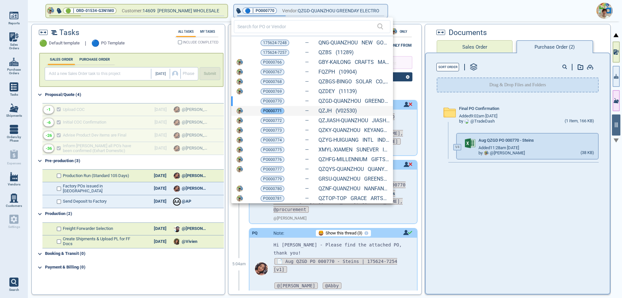
click at [265, 112] on span "PO000771" at bounding box center [272, 111] width 19 height 6
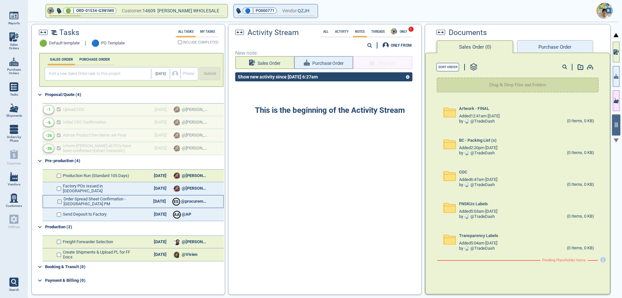
click at [59, 202] on input "checkbox" at bounding box center [59, 201] width 5 height 5
checkbox input "false"
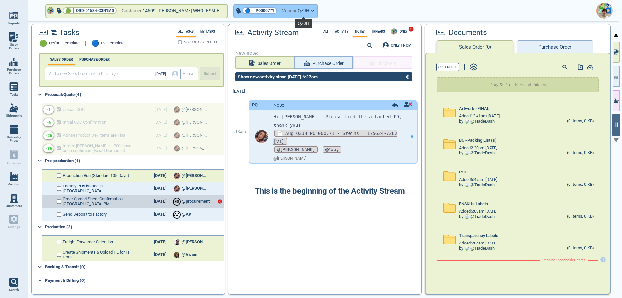
click at [310, 11] on span "QZJH" at bounding box center [304, 11] width 12 height 8
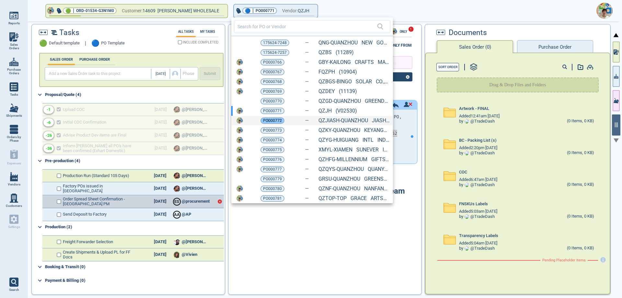
click at [275, 119] on span "PO000772" at bounding box center [272, 120] width 19 height 6
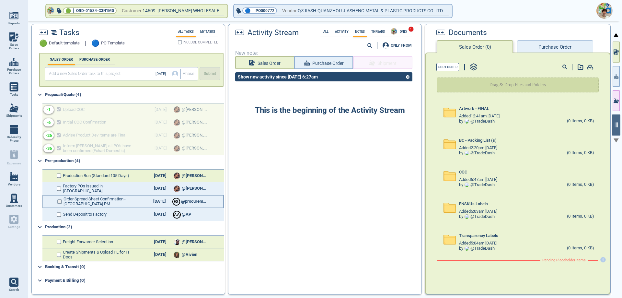
click at [59, 201] on input "checkbox" at bounding box center [59, 201] width 5 height 5
checkbox input "false"
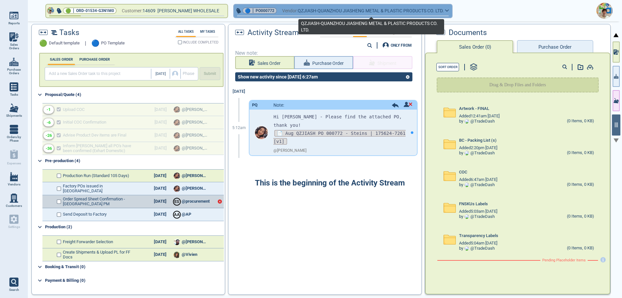
click at [333, 12] on span "QZJIASH-QUANZHOU JIASHENG METAL & PLASTIC PRODUCTS CO. LTD." at bounding box center [371, 11] width 146 height 8
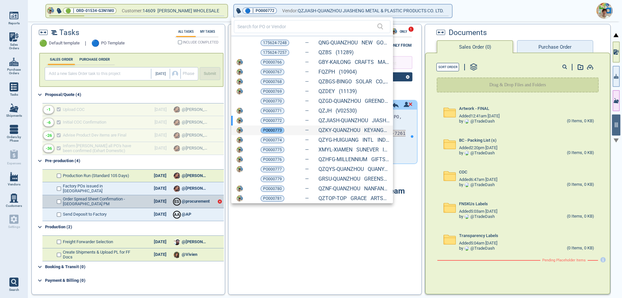
click at [270, 132] on span "PO000773" at bounding box center [272, 130] width 19 height 6
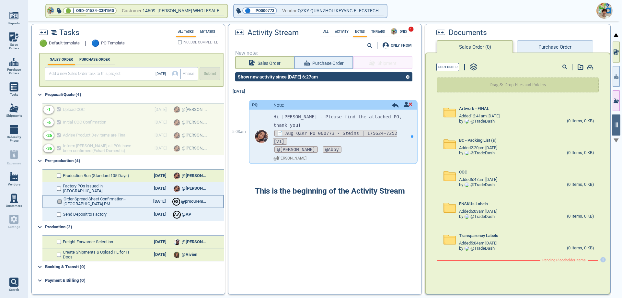
click at [60, 202] on input "checkbox" at bounding box center [59, 201] width 5 height 5
click at [537, 46] on button "Purchase Order" at bounding box center [555, 46] width 76 height 13
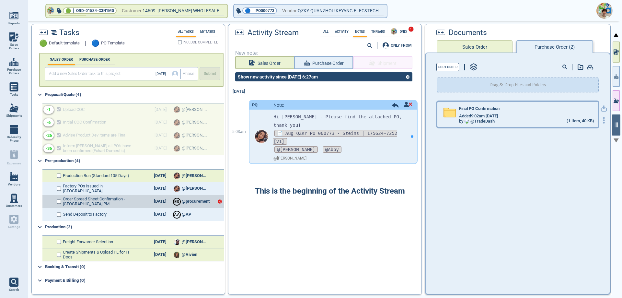
click at [504, 114] on div "Added 9:02am [DATE]" at bounding box center [526, 115] width 135 height 5
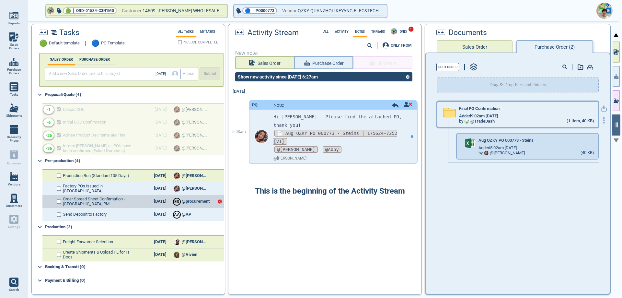
checkbox input "true"
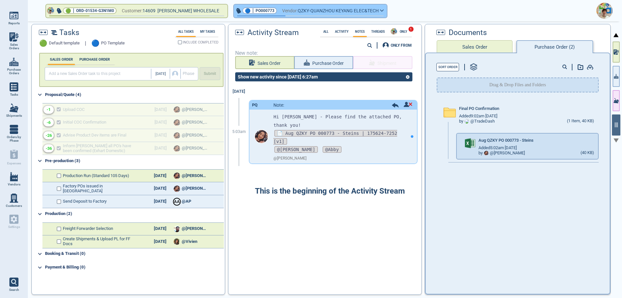
click at [287, 9] on span "Vendor:" at bounding box center [290, 11] width 16 height 8
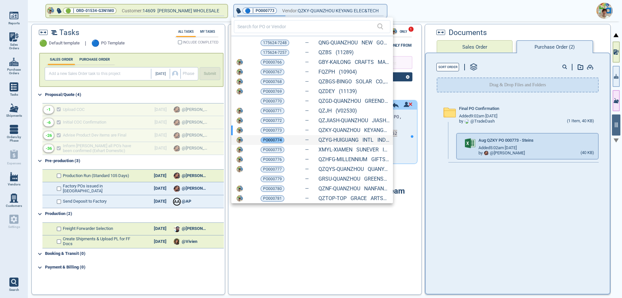
click at [281, 140] on span "PO000774" at bounding box center [272, 140] width 19 height 6
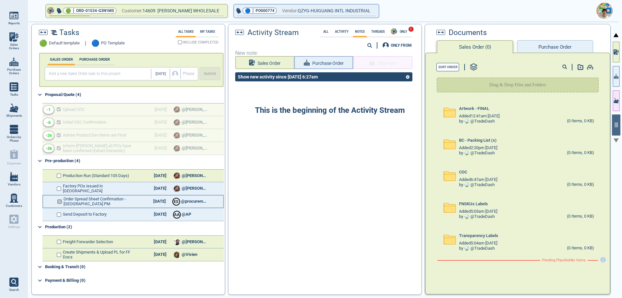
click at [59, 201] on input "checkbox" at bounding box center [59, 201] width 5 height 5
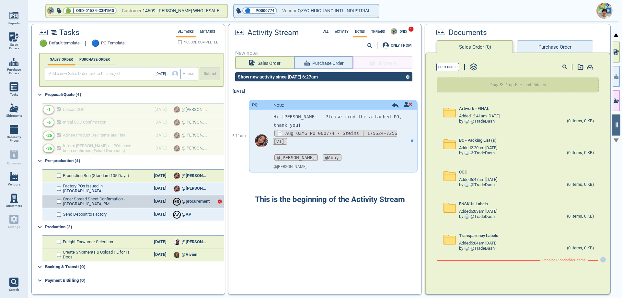
checkbox input "true"
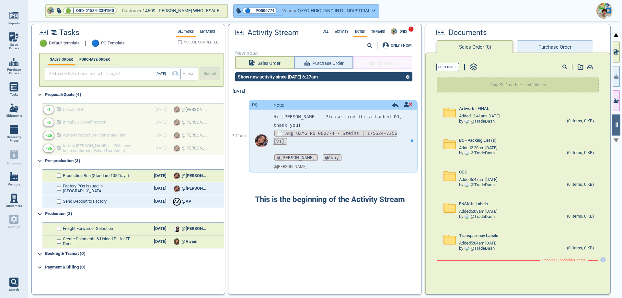
click at [330, 12] on span "QZYG-HUIGUANG INTL INDUSTRIAL" at bounding box center [334, 11] width 73 height 8
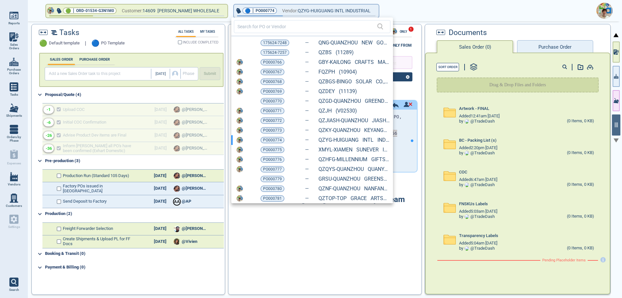
drag, startPoint x: 280, startPoint y: 150, endPoint x: 240, endPoint y: 164, distance: 42.0
click at [280, 150] on span "PO000775" at bounding box center [272, 150] width 19 height 6
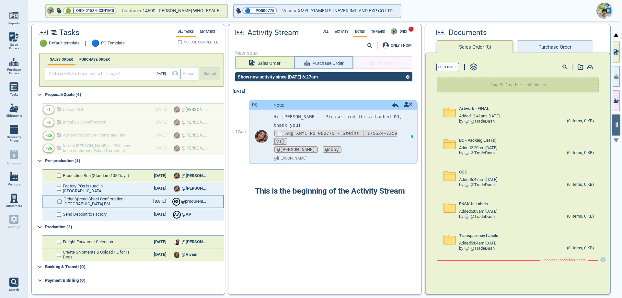
click at [60, 202] on input "checkbox" at bounding box center [59, 201] width 5 height 5
checkbox input "false"
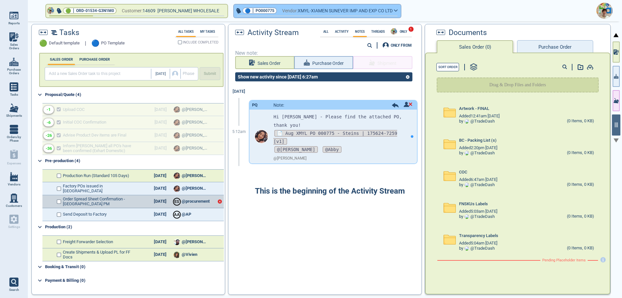
click at [295, 13] on span "Vendor:" at bounding box center [290, 11] width 16 height 8
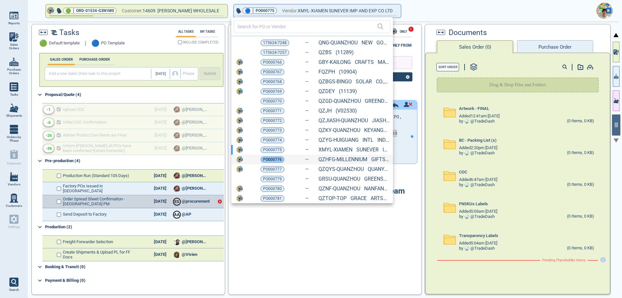
click at [274, 162] on span "PO000776" at bounding box center [272, 159] width 19 height 6
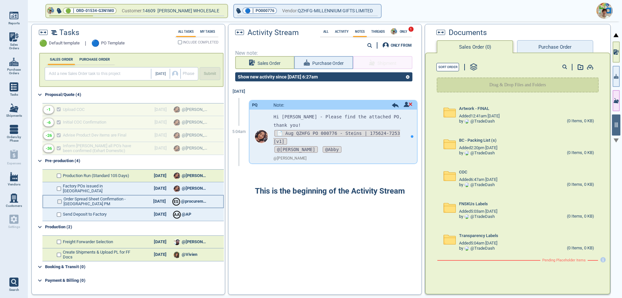
click at [58, 202] on input "checkbox" at bounding box center [59, 201] width 5 height 5
checkbox input "false"
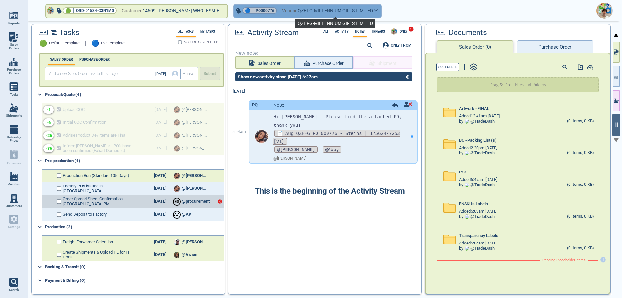
click at [341, 12] on span "QZHFG-MILLENNIUM GIFTS LIMITED" at bounding box center [335, 11] width 75 height 8
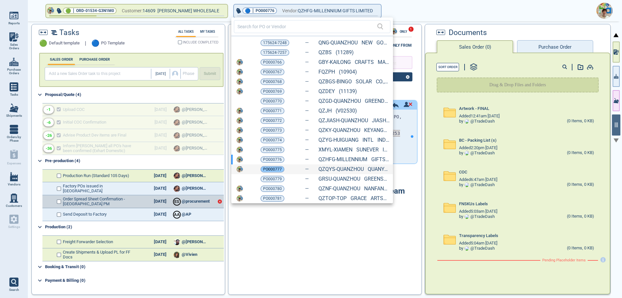
click at [272, 169] on span "PO000777" at bounding box center [272, 169] width 19 height 6
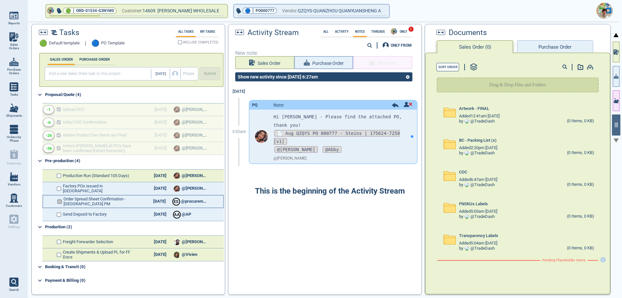
click at [61, 203] on input "checkbox" at bounding box center [59, 201] width 5 height 5
checkbox input "false"
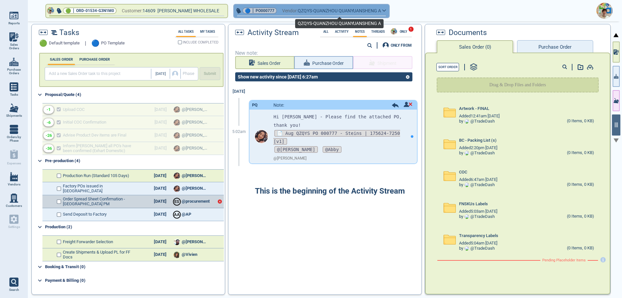
click at [302, 10] on span "QZQYS-QUANZHOU QUANYUANSHENG A" at bounding box center [339, 11] width 83 height 8
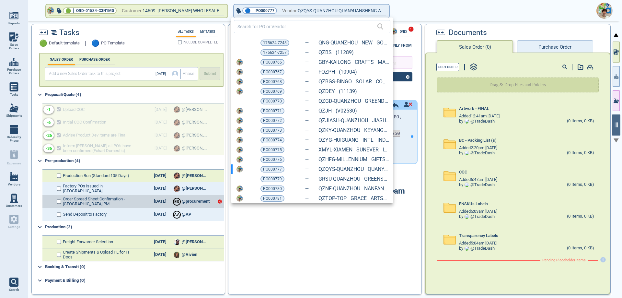
drag, startPoint x: 274, startPoint y: 181, endPoint x: 210, endPoint y: 196, distance: 66.3
click at [274, 181] on span "PO000779" at bounding box center [272, 179] width 19 height 6
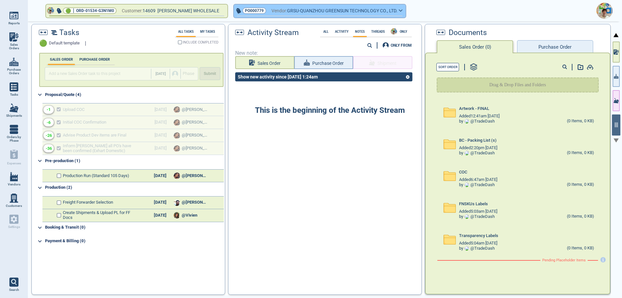
click at [280, 12] on span "Vendor:" at bounding box center [280, 11] width 16 height 8
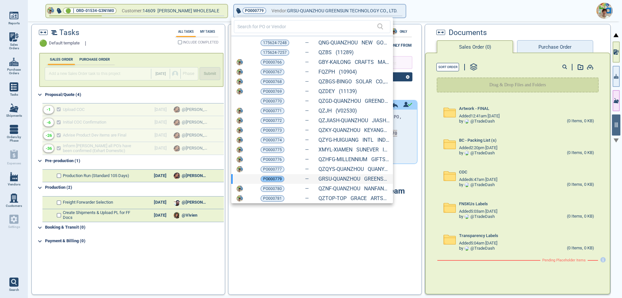
click at [275, 180] on span "PO000779" at bounding box center [272, 179] width 19 height 6
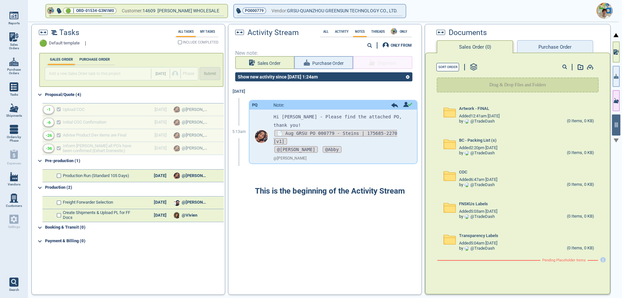
click at [91, 62] on div "PURCHASE ORDER" at bounding box center [94, 59] width 34 height 6
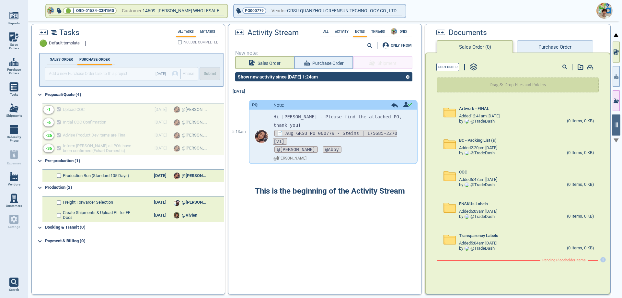
click at [473, 268] on div "Artwork - FINAL Added 12:41am [DATE] by @ TradeDash (0 Items, 0 KB) BC - Packin…" at bounding box center [518, 195] width 184 height 193
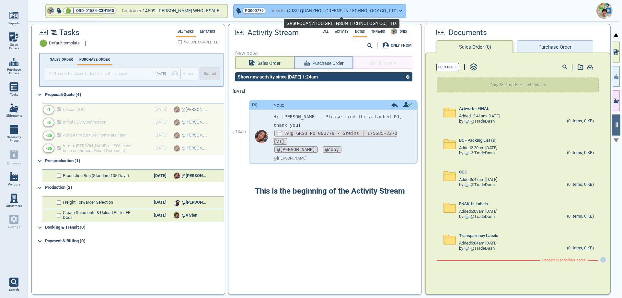
click at [369, 12] on span "GRSU-QUANZHOU GREENSUN TECHNOLOGY CO., LTD." at bounding box center [342, 11] width 111 height 8
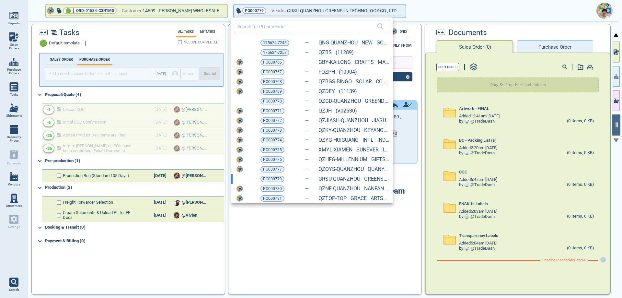
drag, startPoint x: 274, startPoint y: 187, endPoint x: 237, endPoint y: 182, distance: 37.6
click at [274, 187] on span "PO000780" at bounding box center [272, 188] width 19 height 6
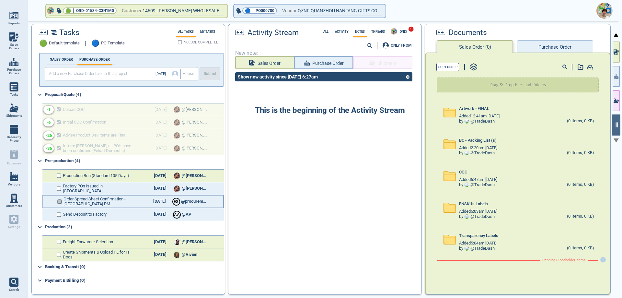
click at [59, 201] on input "checkbox" at bounding box center [59, 201] width 5 height 5
checkbox input "false"
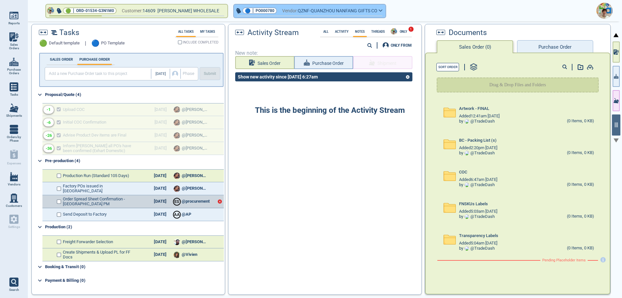
click at [322, 9] on span "QZNF-QUANZHOU NANFANG GIFTS CO" at bounding box center [338, 11] width 80 height 8
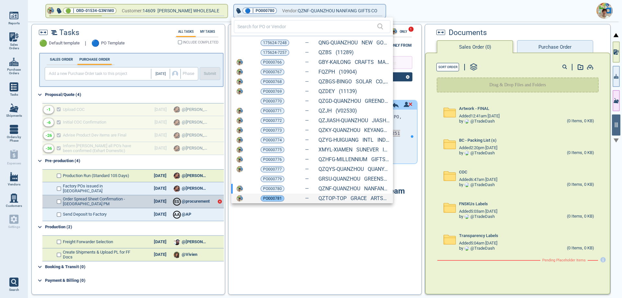
click at [270, 196] on span "PO000781" at bounding box center [272, 198] width 19 height 6
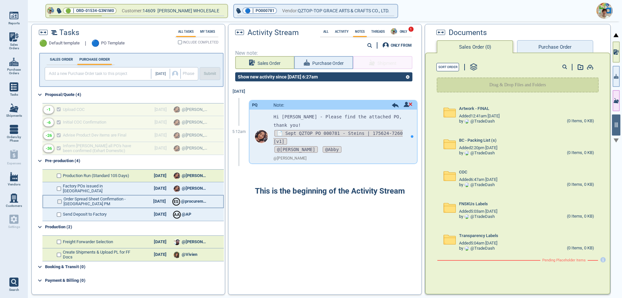
click at [61, 202] on input "checkbox" at bounding box center [59, 201] width 5 height 5
checkbox input "true"
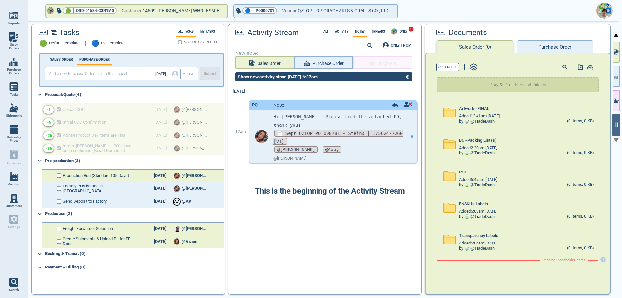
click at [6, 40] on link "Sales Orders" at bounding box center [14, 41] width 28 height 25
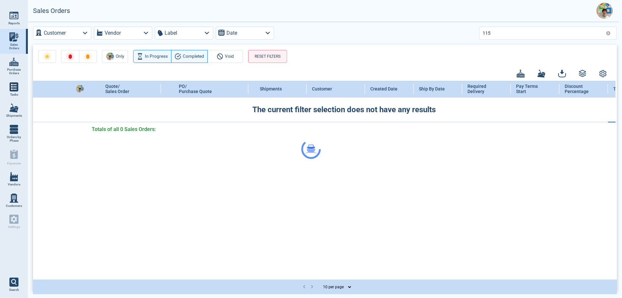
click at [499, 30] on div at bounding box center [311, 149] width 622 height 298
click at [493, 33] on input "115" at bounding box center [543, 32] width 121 height 9
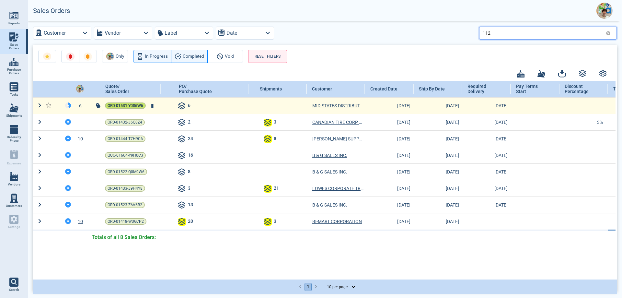
type input "112"
click at [110, 106] on span "ORD-01531-Y0S6W6" at bounding box center [126, 105] width 36 height 6
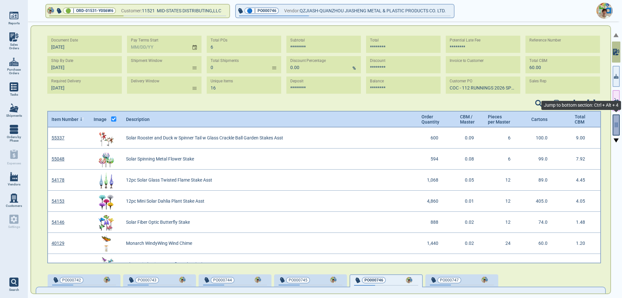
click at [618, 124] on icon "button" at bounding box center [617, 125] width 6 height 6
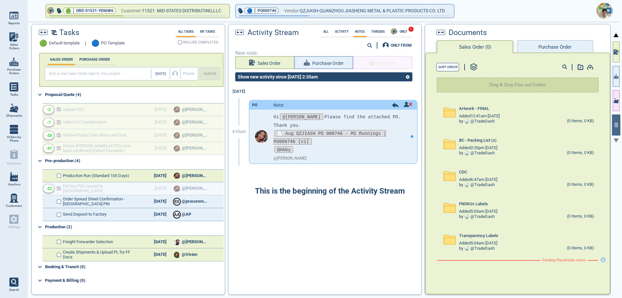
click at [546, 44] on button "Purchase Order" at bounding box center [555, 46] width 76 height 13
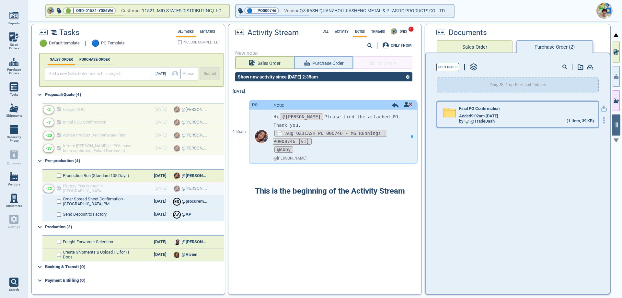
click at [499, 117] on span "Added 9:02am [DATE]" at bounding box center [478, 116] width 39 height 5
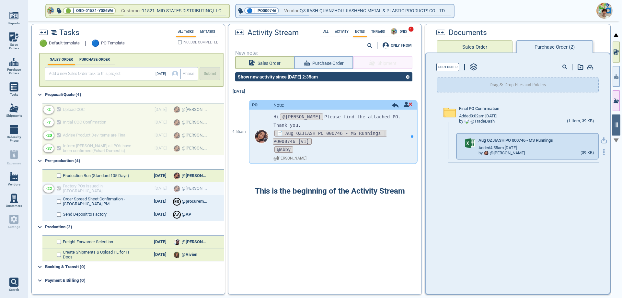
click at [602, 139] on icon "button" at bounding box center [604, 139] width 4 height 4
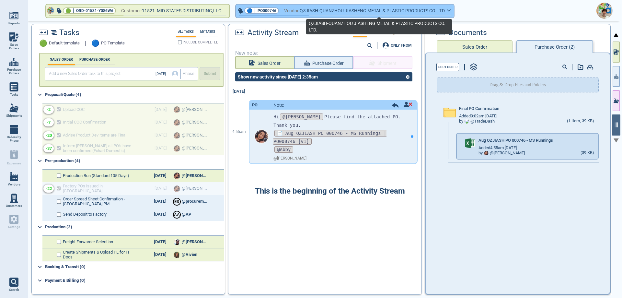
click at [381, 13] on span "QZJIASH-QUANZHOU JIASHENG METAL & PLASTIC PRODUCTS CO. LTD." at bounding box center [373, 11] width 146 height 8
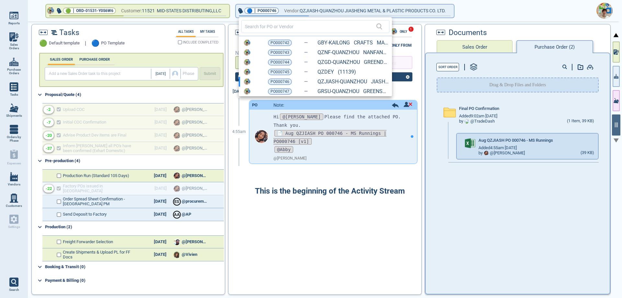
drag, startPoint x: 285, startPoint y: 54, endPoint x: 293, endPoint y: 54, distance: 8.4
click at [285, 54] on span "PO000743" at bounding box center [280, 52] width 19 height 6
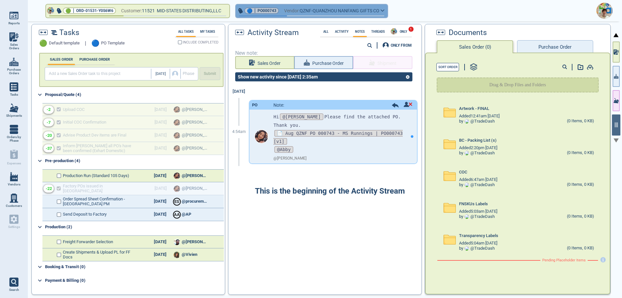
click at [300, 10] on span "Vendor:" at bounding box center [292, 11] width 16 height 8
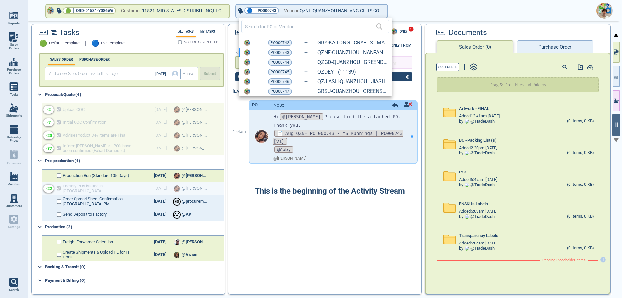
drag, startPoint x: 279, startPoint y: 40, endPoint x: 368, endPoint y: 52, distance: 90.0
click at [279, 40] on span "PO000742" at bounding box center [280, 43] width 19 height 6
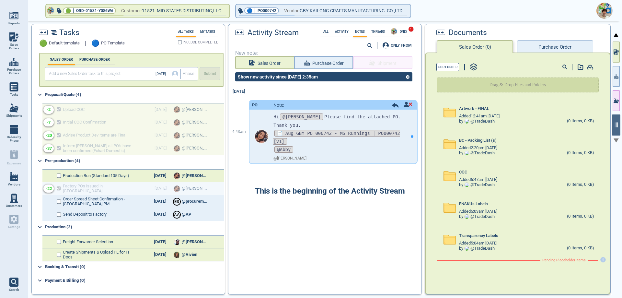
click at [536, 43] on button "Purchase Order" at bounding box center [555, 46] width 76 height 13
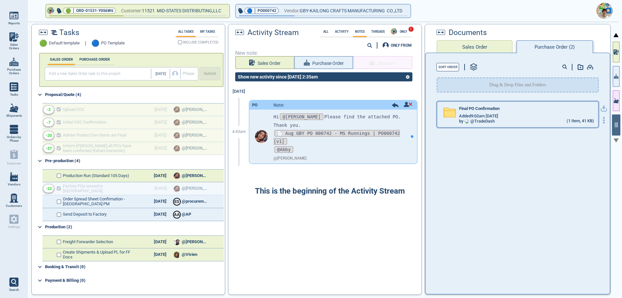
click at [480, 121] on div "by @ TradeDash" at bounding box center [477, 121] width 36 height 5
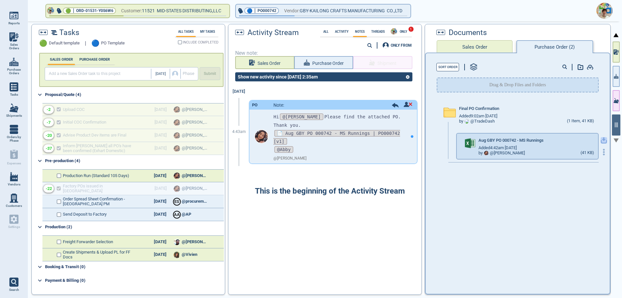
click at [601, 142] on icon "button" at bounding box center [604, 140] width 6 height 6
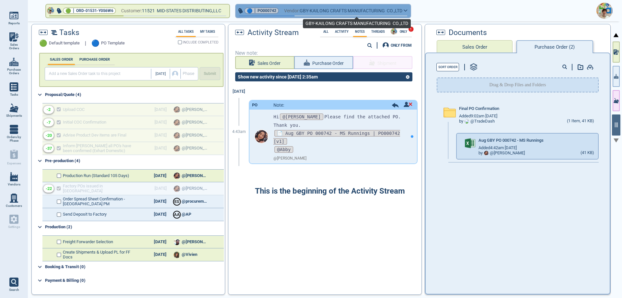
click at [330, 13] on span "GBY-KAILONG CRAFTS MANUFACTURING CO.,LTD" at bounding box center [351, 11] width 103 height 8
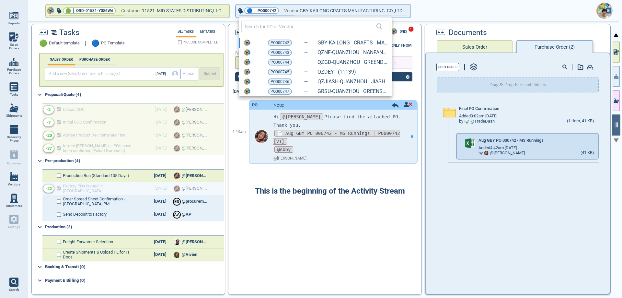
drag, startPoint x: 286, startPoint y: 52, endPoint x: 373, endPoint y: 73, distance: 89.2
click at [286, 52] on span "PO000743" at bounding box center [280, 52] width 19 height 6
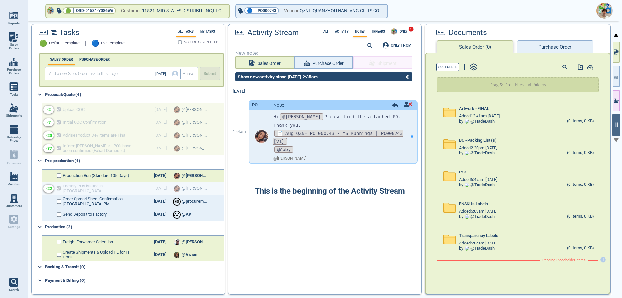
click at [540, 49] on button "Purchase Order" at bounding box center [555, 46] width 76 height 13
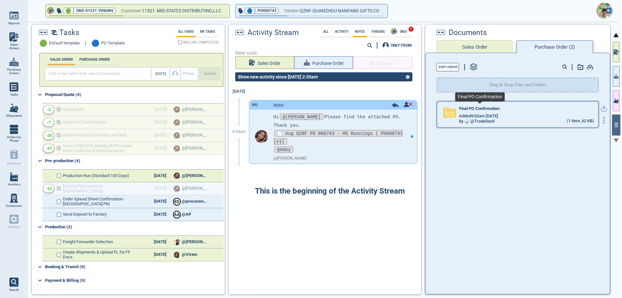
click at [498, 110] on span "Final PO Confirmation" at bounding box center [479, 108] width 41 height 5
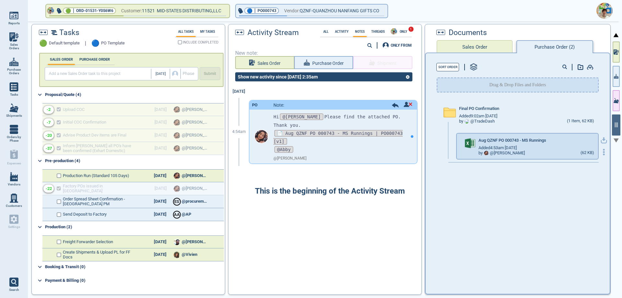
click at [601, 138] on icon "button" at bounding box center [604, 140] width 6 height 6
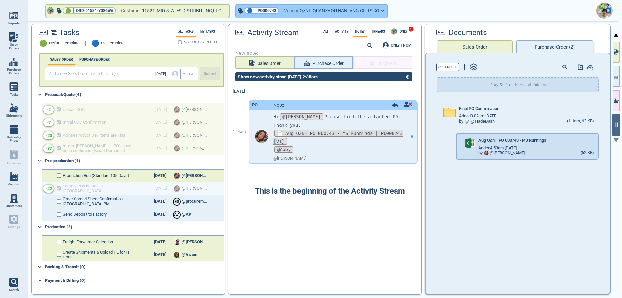
click at [299, 10] on span "Vendor:" at bounding box center [292, 11] width 16 height 8
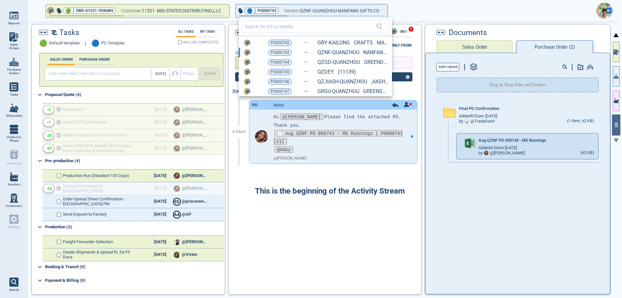
drag, startPoint x: 281, startPoint y: 64, endPoint x: 298, endPoint y: 68, distance: 18.0
click at [281, 64] on span "PO000744" at bounding box center [280, 62] width 19 height 6
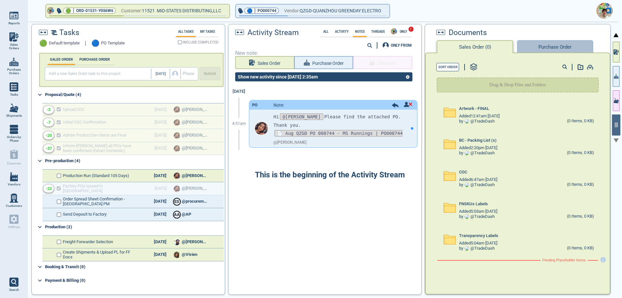
click at [541, 46] on button "Purchase Order" at bounding box center [555, 46] width 76 height 13
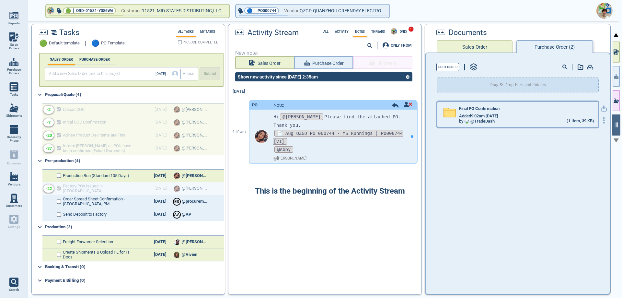
click at [504, 116] on div "Added 9:02am [DATE]" at bounding box center [526, 115] width 135 height 5
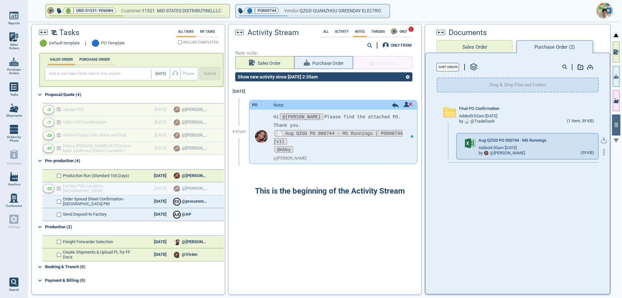
click at [601, 141] on icon "button" at bounding box center [604, 140] width 6 height 6
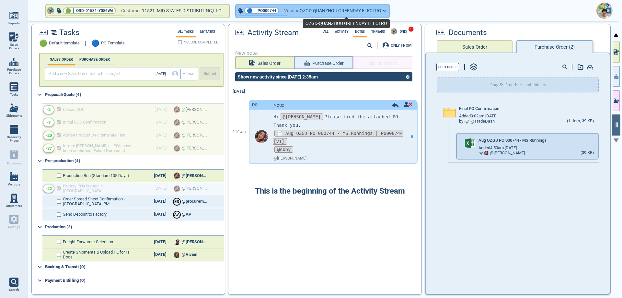
click at [316, 13] on span "QZGD-QUANZHOU GREENDAY ELECTRO" at bounding box center [341, 11] width 82 height 8
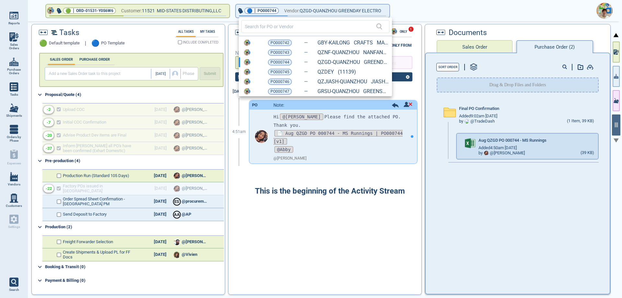
click at [286, 74] on span "PO000745" at bounding box center [280, 72] width 19 height 6
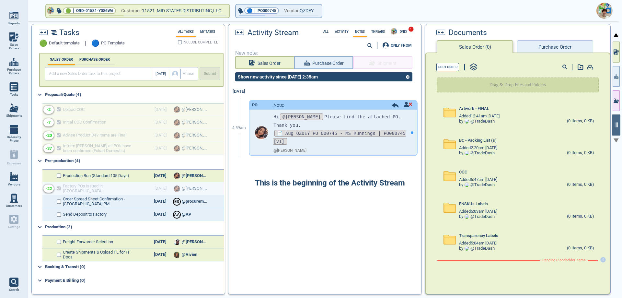
click at [535, 51] on button "Purchase Order" at bounding box center [555, 46] width 76 height 13
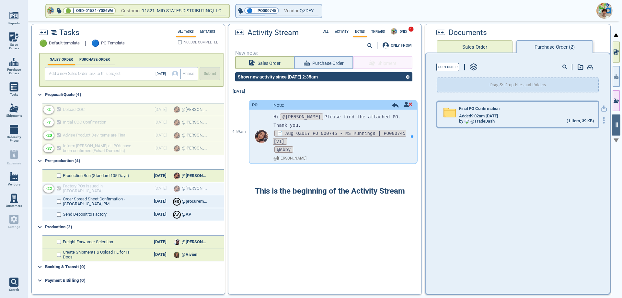
click at [511, 117] on div "Added 9:02am [DATE]" at bounding box center [526, 115] width 135 height 5
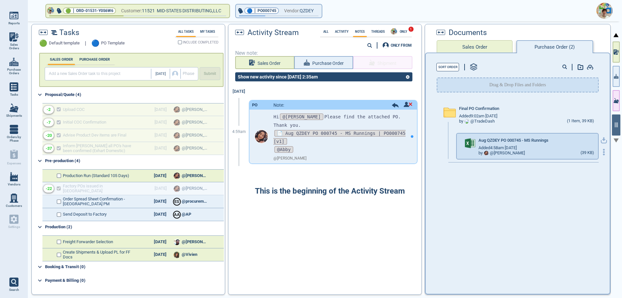
click at [601, 141] on icon "button" at bounding box center [604, 140] width 6 height 6
click at [300, 13] on span "Vendor:" at bounding box center [292, 11] width 16 height 8
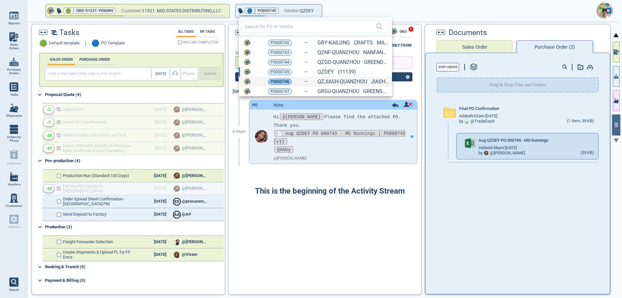
click at [284, 82] on span "PO000746" at bounding box center [280, 81] width 19 height 6
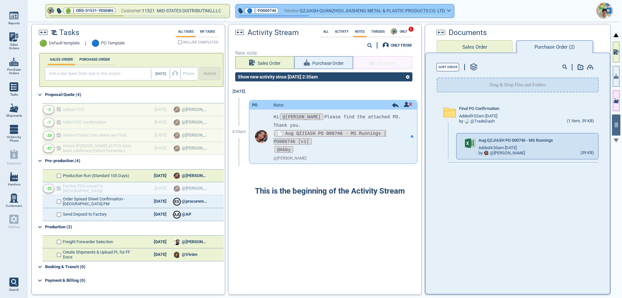
click at [345, 12] on span "QZJIASH-QUANZHOU JIASHENG METAL & PLASTIC PRODUCTS CO. LTD." at bounding box center [373, 11] width 146 height 8
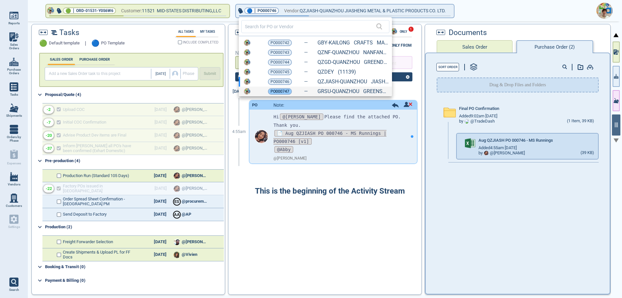
click at [284, 90] on span "PO000747" at bounding box center [280, 91] width 19 height 6
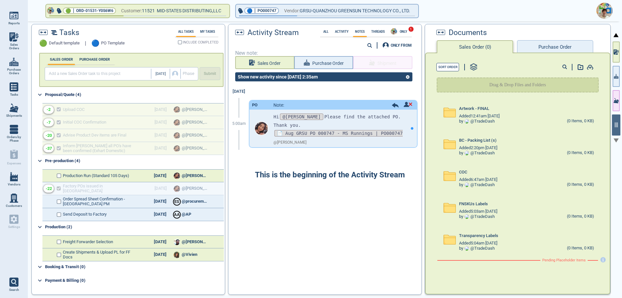
click at [544, 45] on button "Purchase Order" at bounding box center [555, 46] width 76 height 13
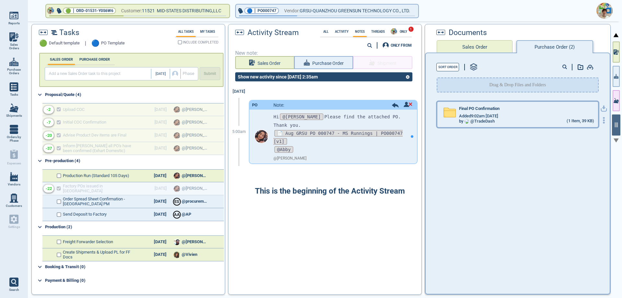
click at [563, 114] on div "Added 9:02am [DATE]" at bounding box center [526, 115] width 135 height 5
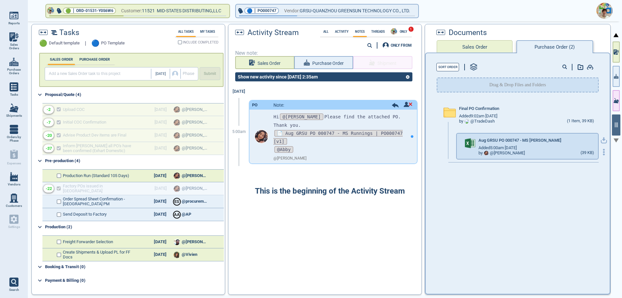
click at [601, 138] on icon "button" at bounding box center [604, 140] width 6 height 6
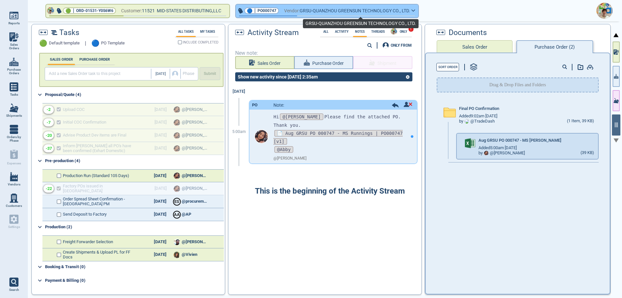
click at [343, 14] on span "GRSU-QUANZHOU GREENSUN TECHNOLOGY CO., LTD." at bounding box center [355, 11] width 111 height 8
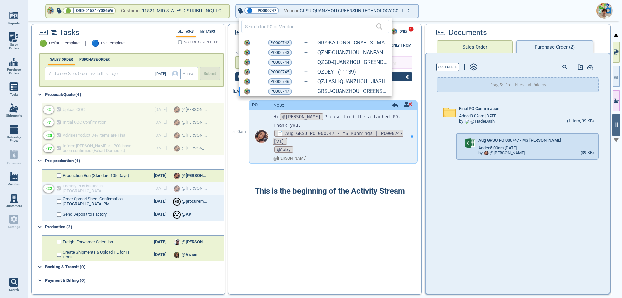
click at [429, 42] on div at bounding box center [311, 149] width 622 height 298
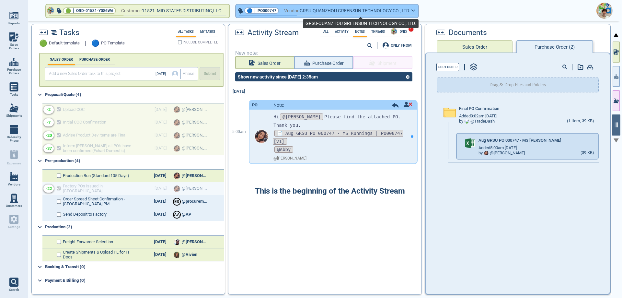
click at [377, 12] on span "GRSU-QUANZHOU GREENSUN TECHNOLOGY CO., LTD." at bounding box center [355, 11] width 111 height 8
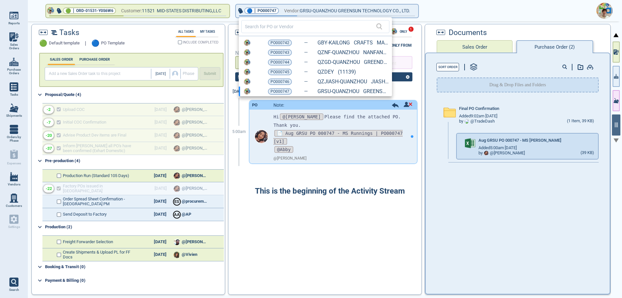
drag, startPoint x: 283, startPoint y: 62, endPoint x: 306, endPoint y: 66, distance: 23.2
click at [283, 62] on span "PO000744" at bounding box center [280, 62] width 19 height 6
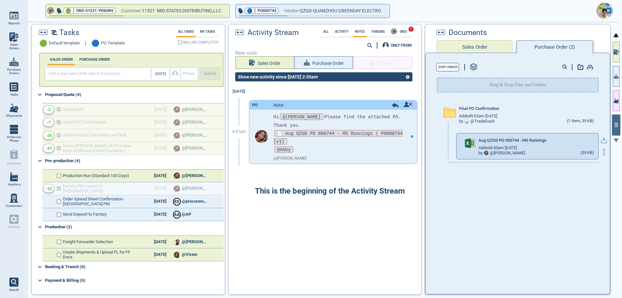
click at [599, 148] on div at bounding box center [604, 146] width 10 height 18
click at [601, 152] on icon "button" at bounding box center [604, 152] width 6 height 6
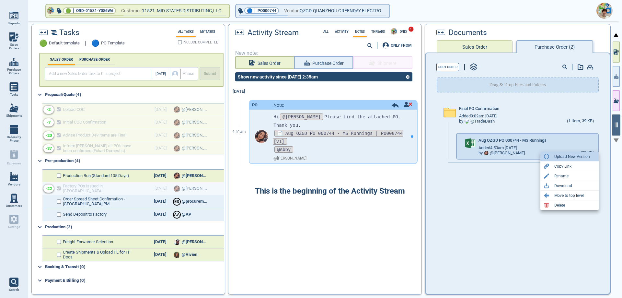
click at [561, 159] on div "Upload New Version" at bounding box center [573, 157] width 36 height 8
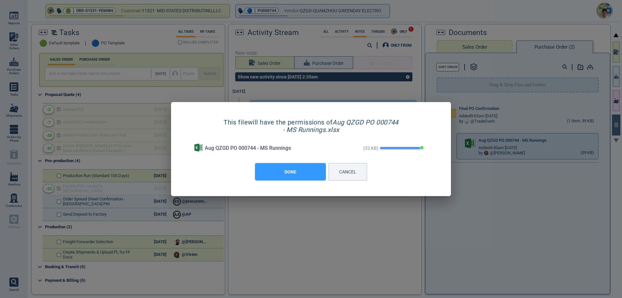
click at [290, 174] on button "DONE" at bounding box center [290, 172] width 71 height 18
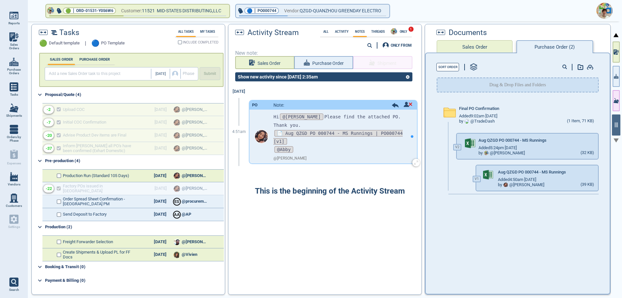
click at [392, 104] on icon at bounding box center [395, 105] width 7 height 5
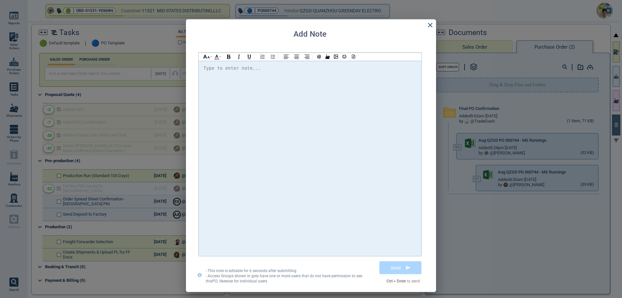
click at [221, 73] on div at bounding box center [310, 158] width 213 height 189
click at [207, 89] on div "Hi @[PERSON_NAME] @[PERSON_NAME] @[PERSON_NAME] Final cost of 13132-MS is $1.6," at bounding box center [310, 158] width 213 height 189
click at [314, 67] on div "Hi @[PERSON_NAME] @[PERSON_NAME] @[PERSON_NAME] Final cost of 13132-MS is $1.6," at bounding box center [310, 68] width 213 height 9
click at [352, 57] on icon at bounding box center [353, 56] width 6 height 5
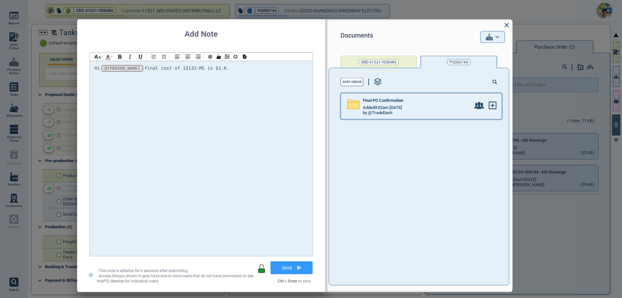
click at [396, 103] on div "Final PO Confirmation" at bounding box center [417, 101] width 108 height 7
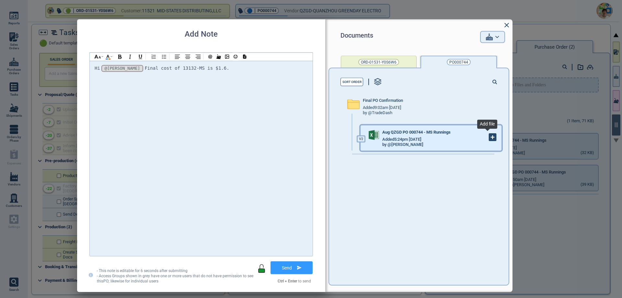
click at [493, 138] on icon at bounding box center [493, 137] width 0 height 3
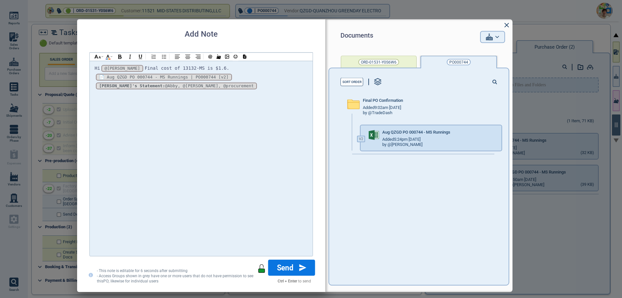
click at [296, 267] on button "Send" at bounding box center [291, 267] width 47 height 16
